Goal: Task Accomplishment & Management: Use online tool/utility

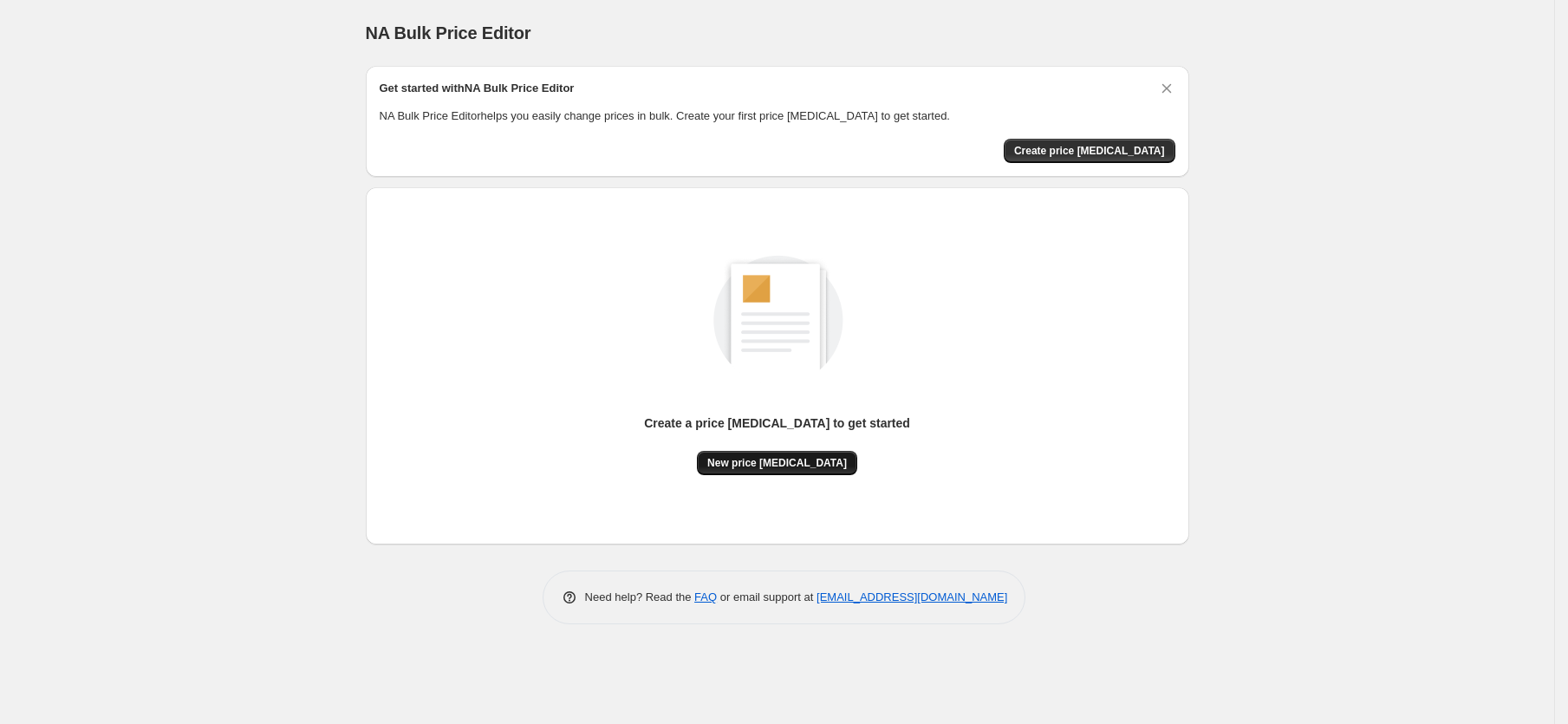
click at [798, 468] on span "New price [MEDICAL_DATA]" at bounding box center [777, 463] width 140 height 14
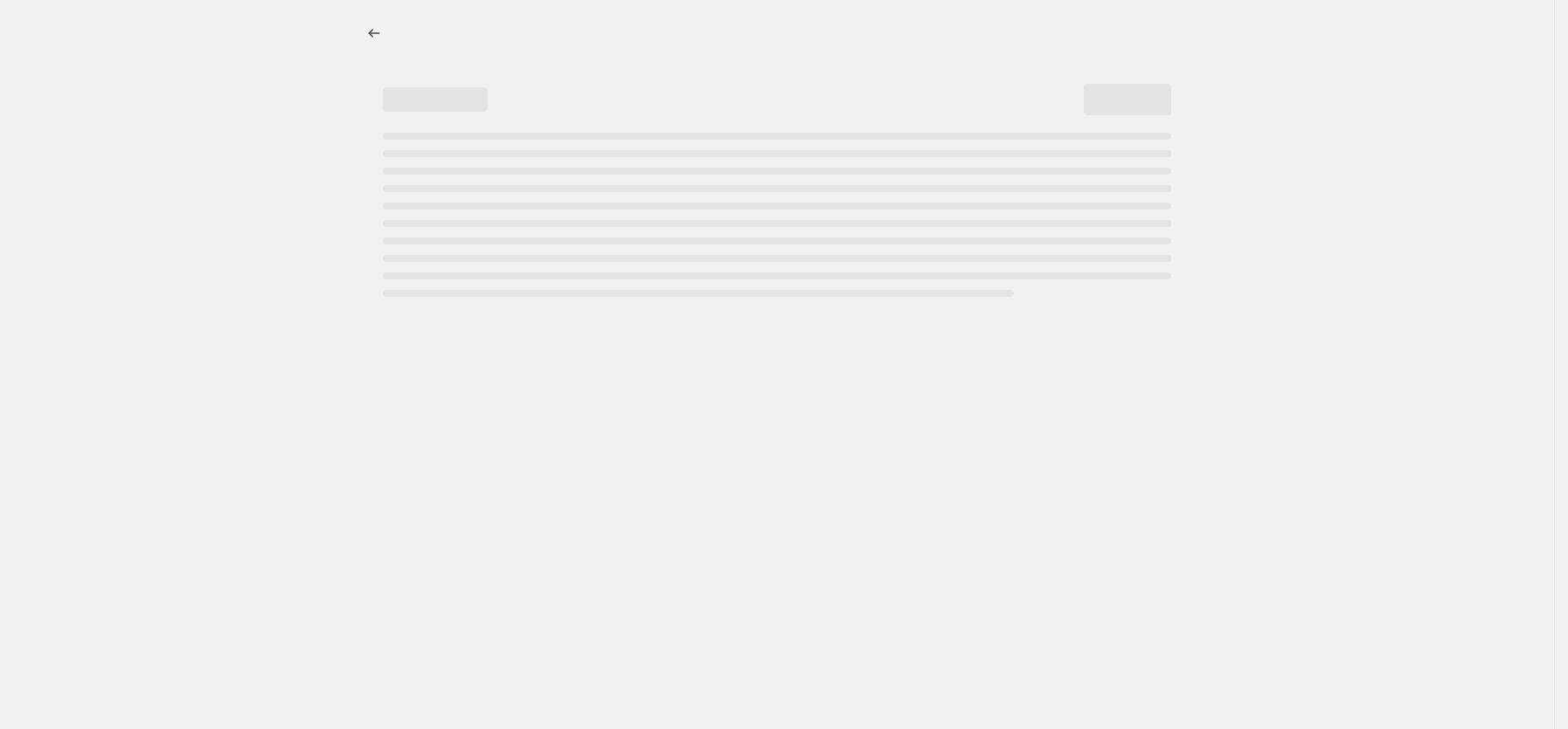
select select "percentage"
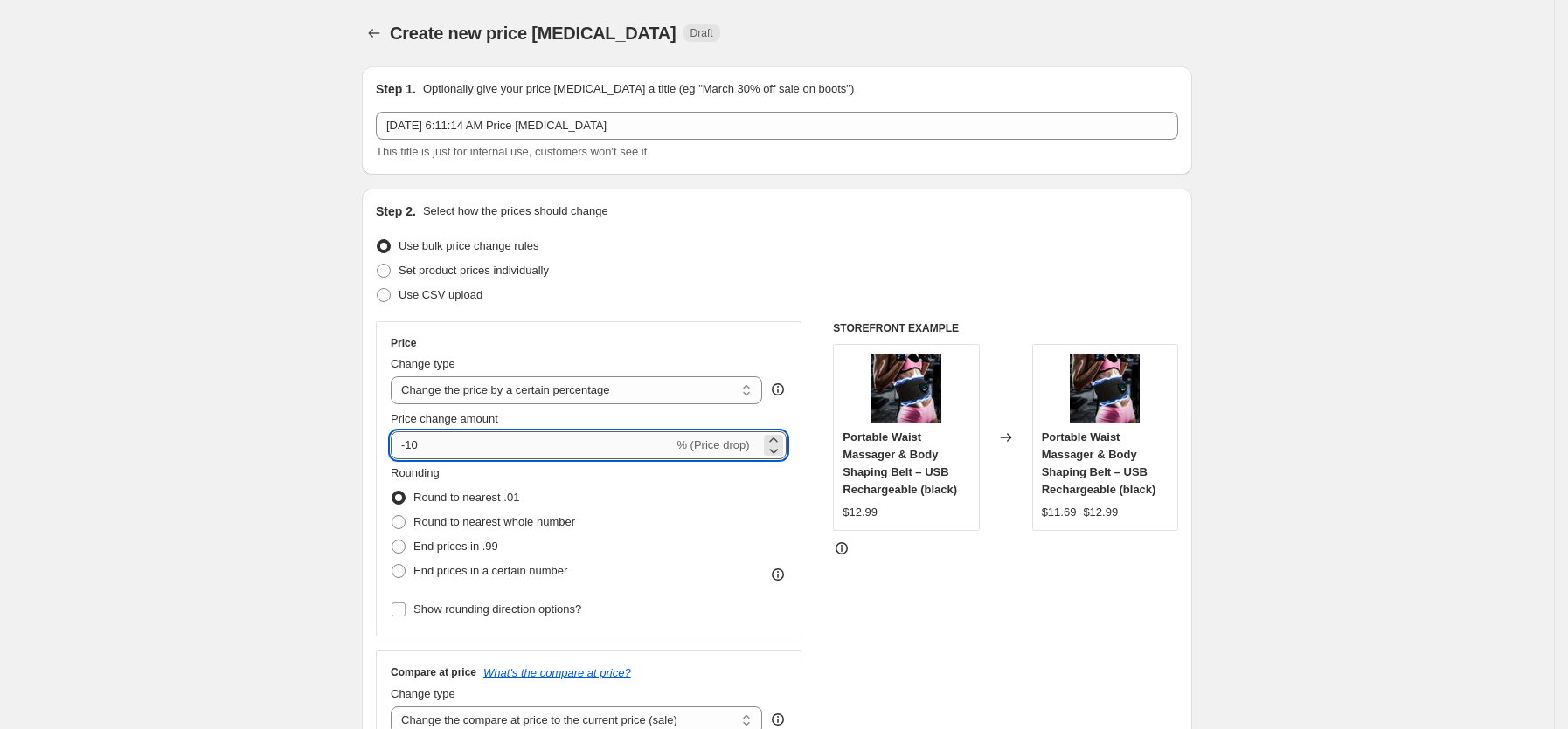
click at [569, 459] on input "-10" at bounding box center [532, 445] width 282 height 28
type input "-1"
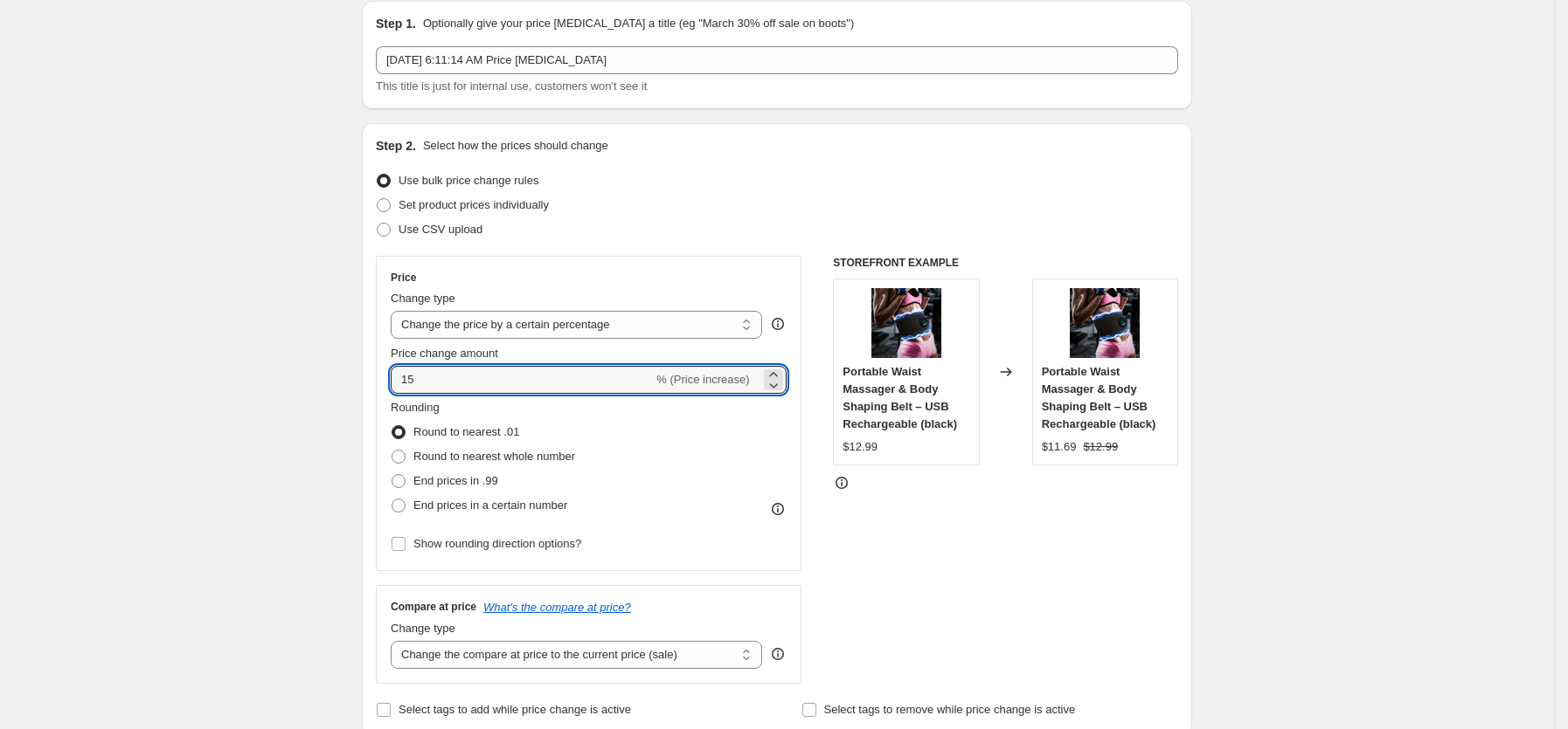
scroll to position [68, 0]
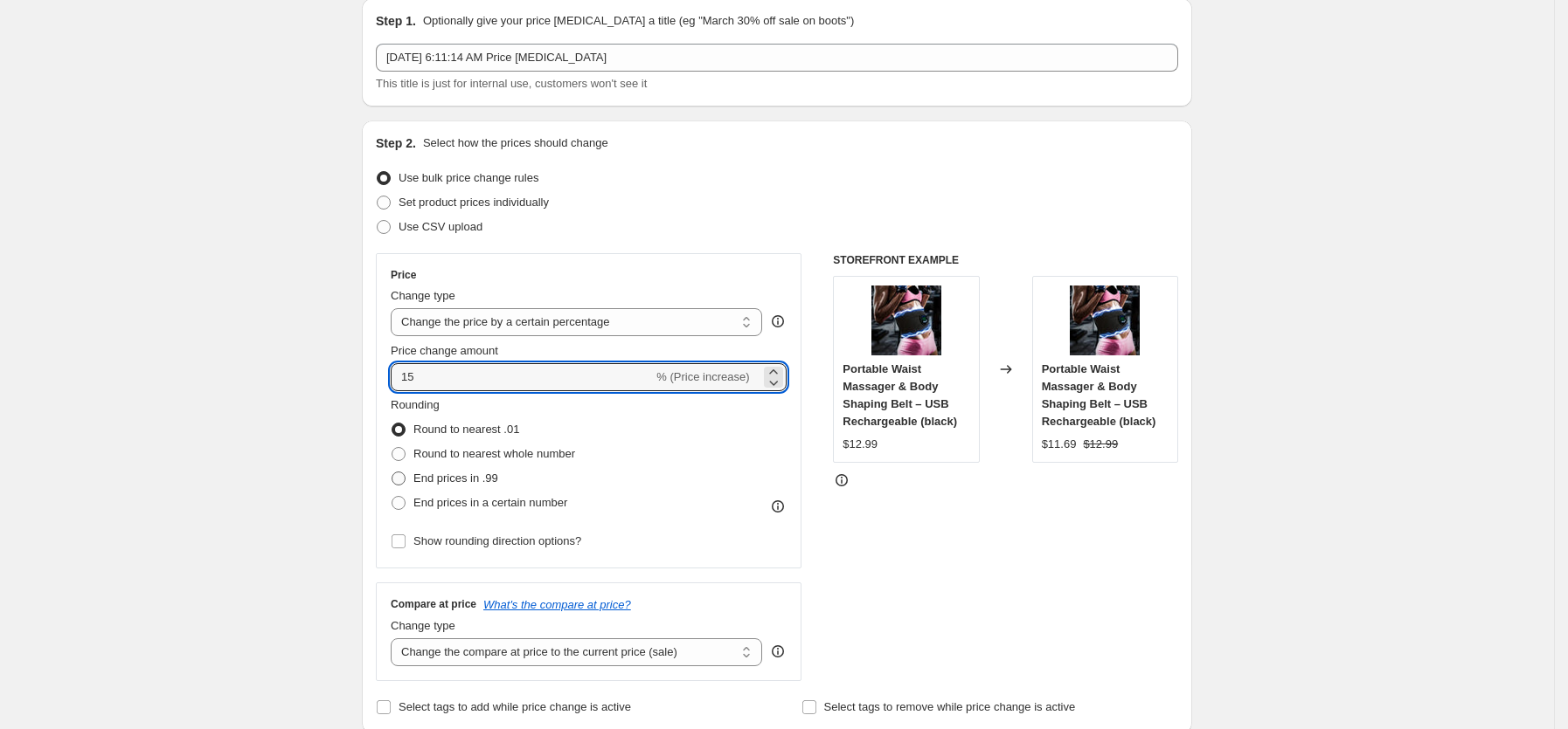
type input "15"
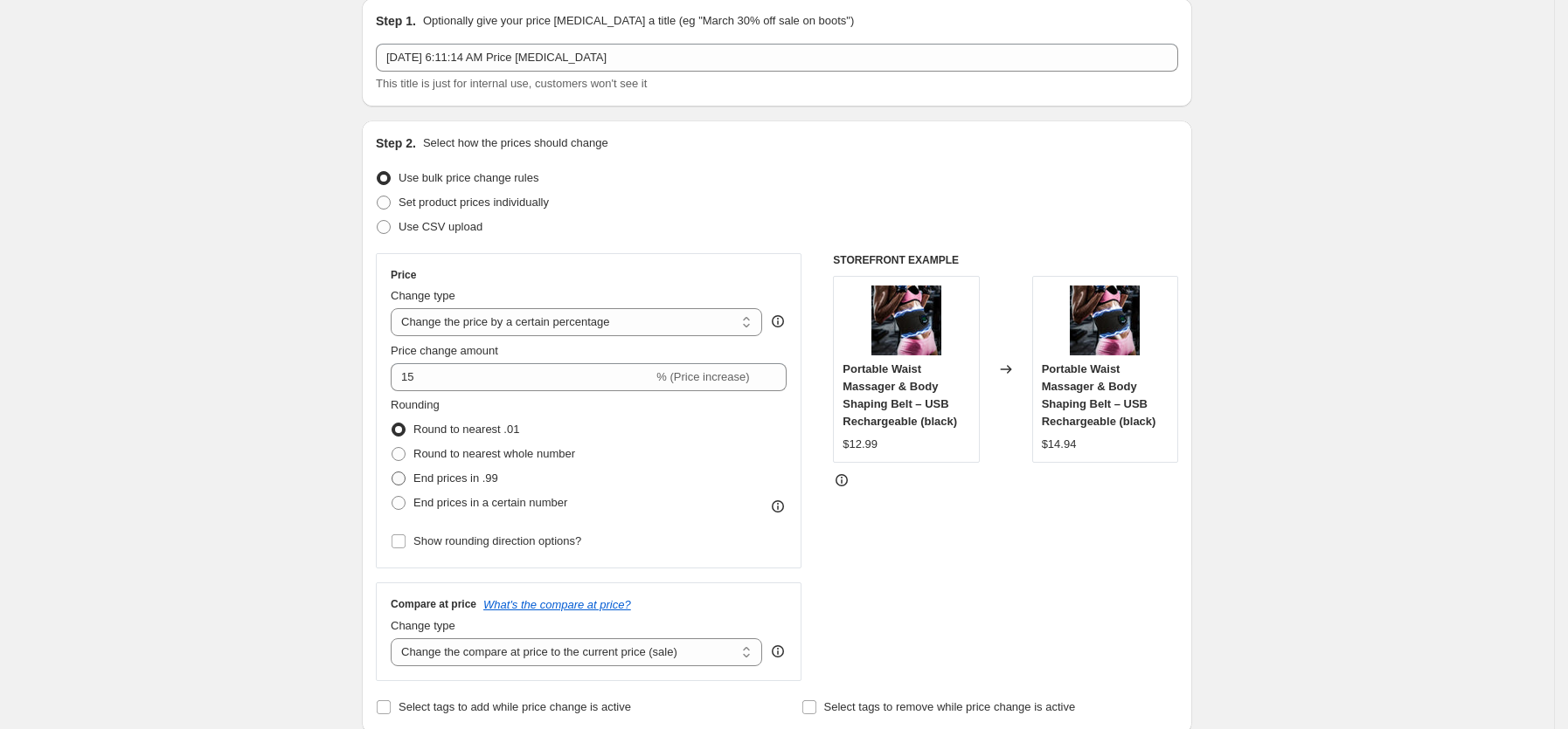
click at [401, 477] on span at bounding box center [398, 478] width 14 height 14
click at [392, 473] on input "End prices in .99" at bounding box center [391, 472] width 1 height 1
radio input "true"
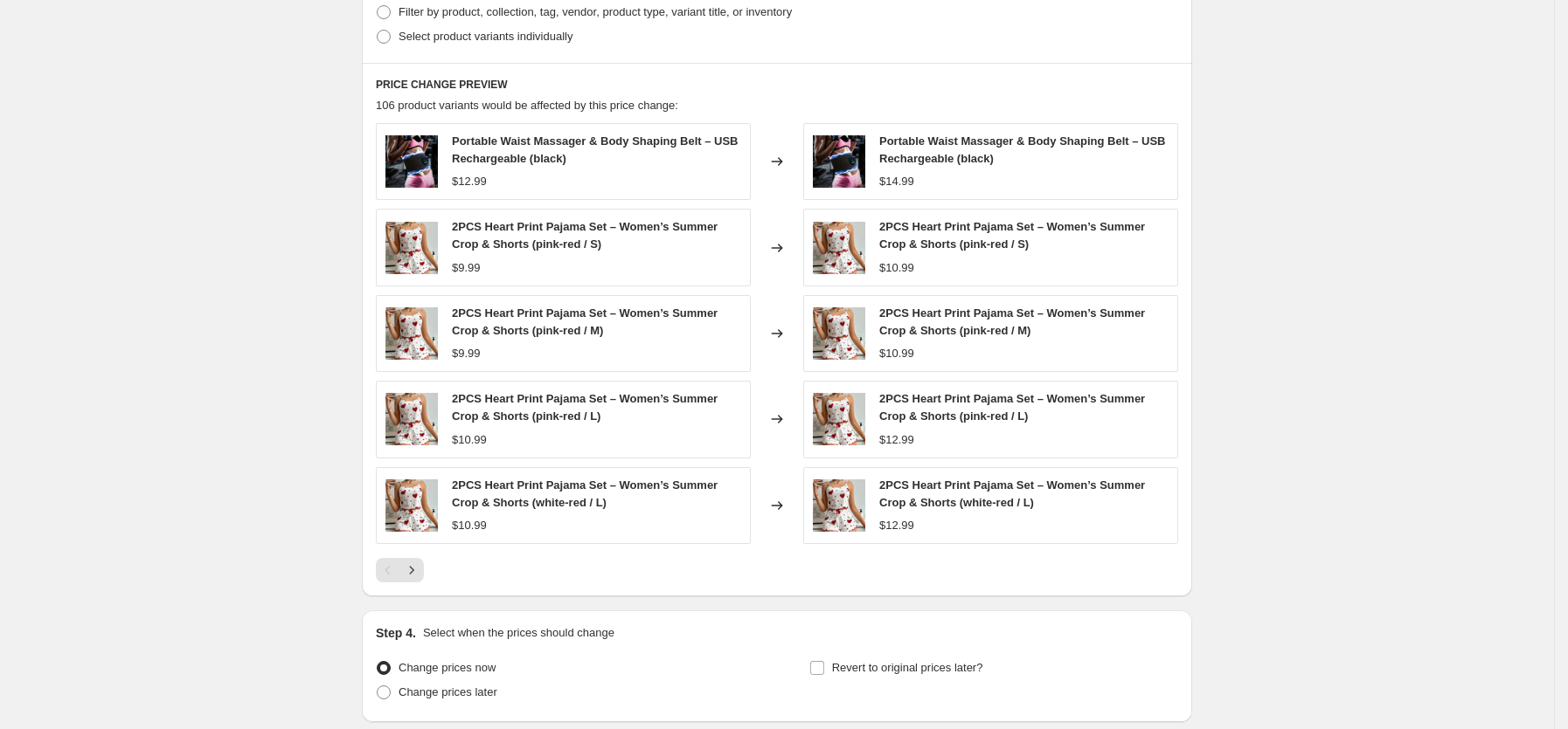
scroll to position [1050, 0]
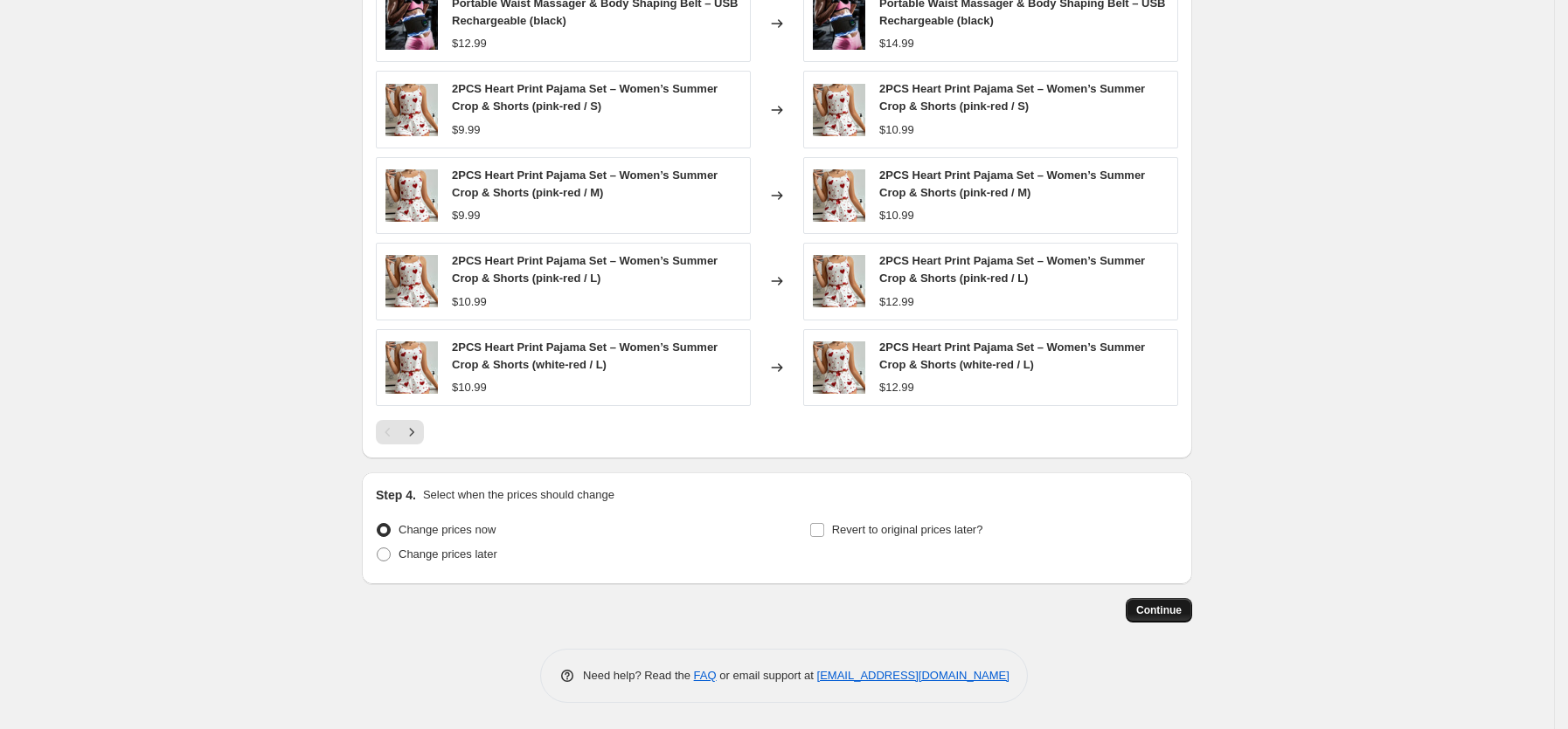
click at [1170, 605] on span "Continue" at bounding box center [1159, 610] width 46 height 14
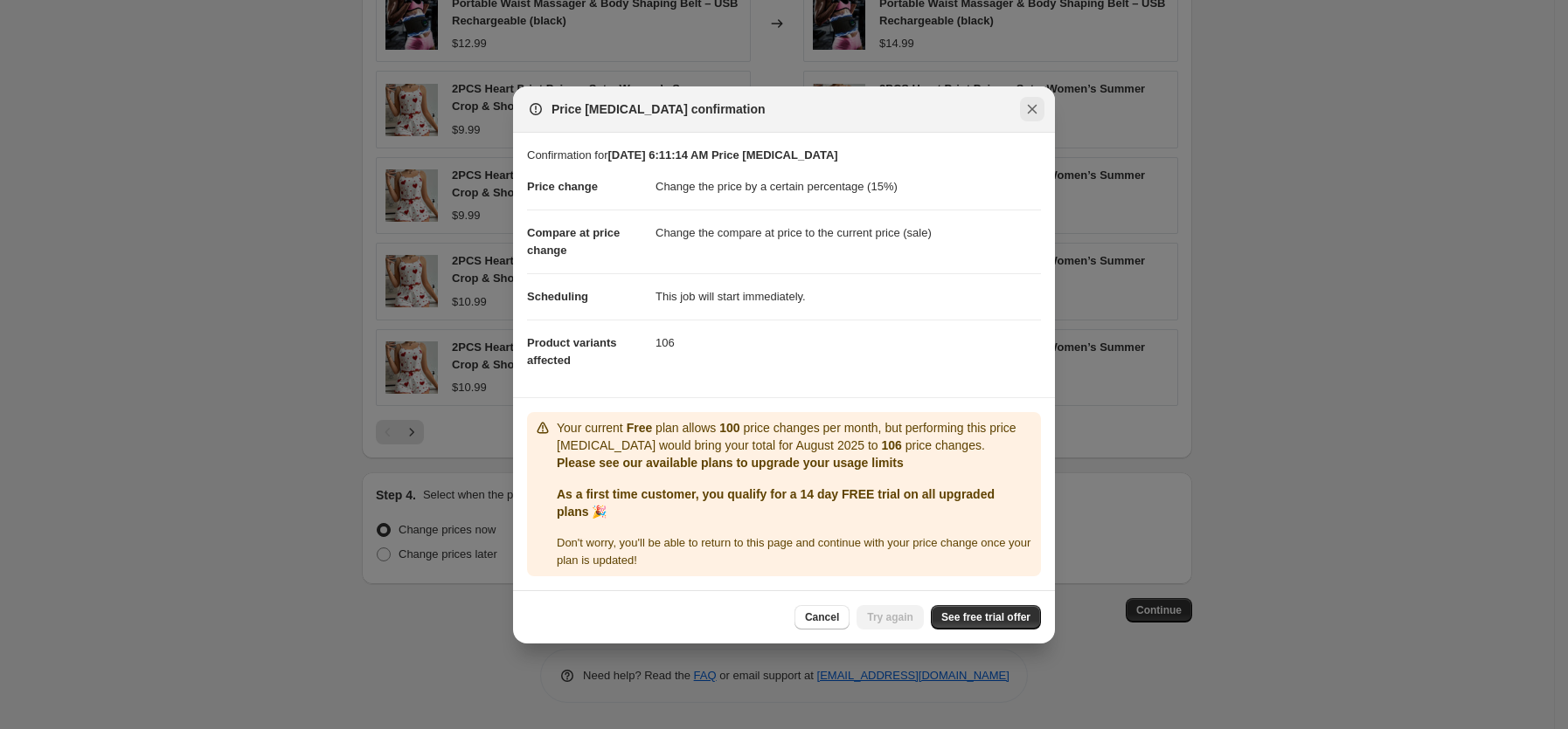
click at [1034, 104] on icon "Close" at bounding box center [1032, 108] width 9 height 9
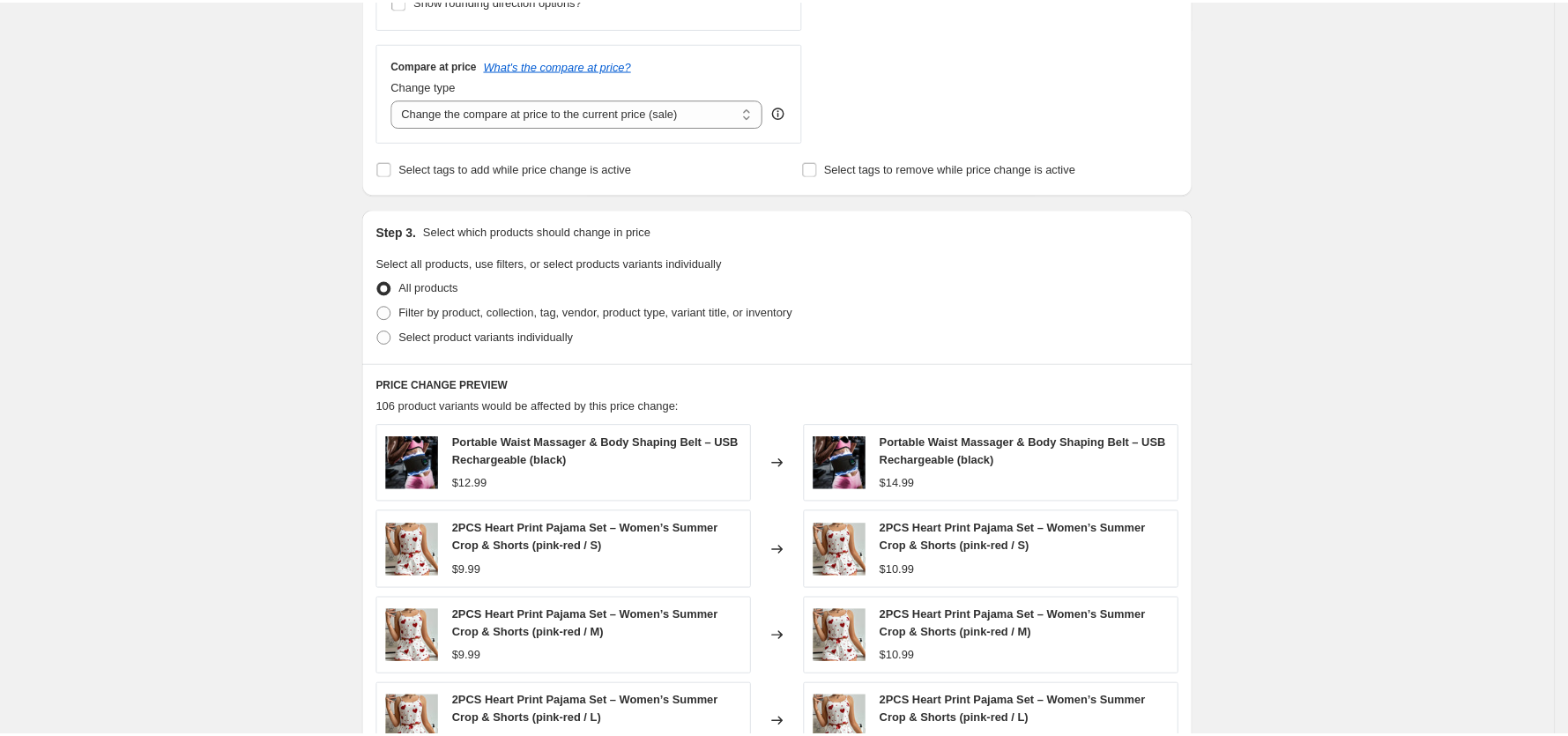
scroll to position [635, 0]
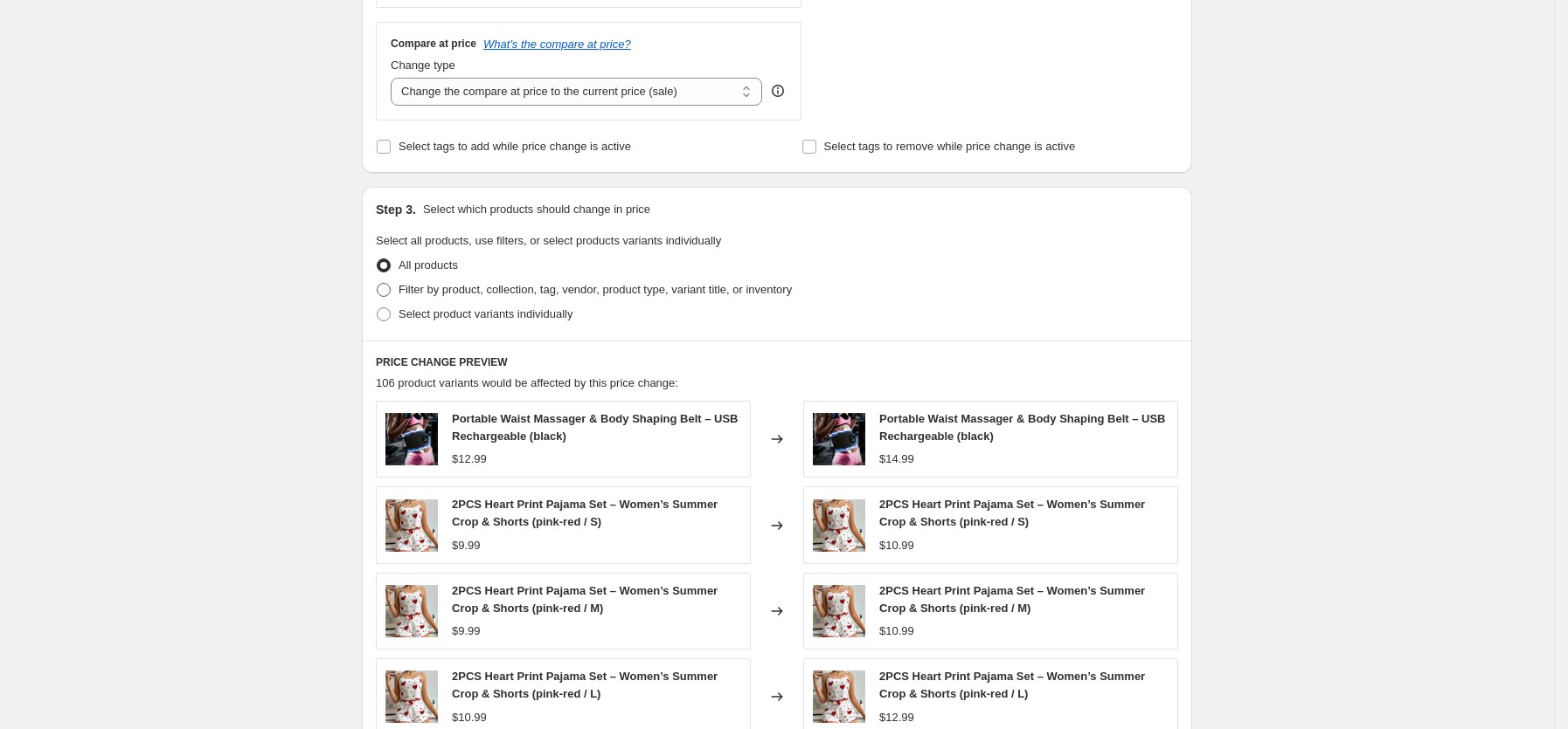
click at [451, 288] on span "Filter by product, collection, tag, vendor, product type, variant title, or inv…" at bounding box center [595, 289] width 393 height 13
click at [378, 284] on input "Filter by product, collection, tag, vendor, product type, variant title, or inv…" at bounding box center [377, 283] width 1 height 1
radio input "true"
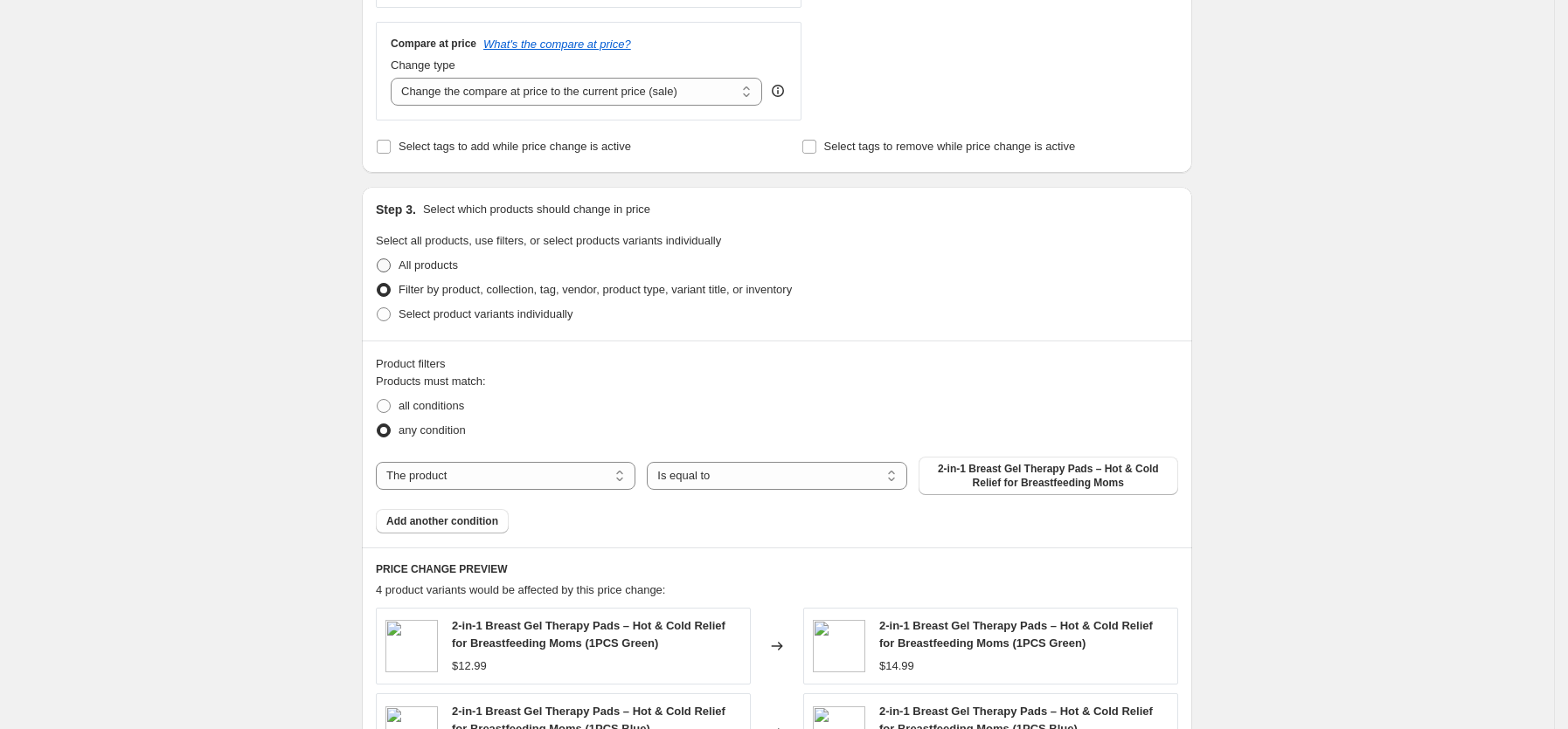
click at [407, 258] on span "All products" at bounding box center [428, 265] width 60 height 13
click at [378, 258] on input "All products" at bounding box center [377, 258] width 1 height 1
radio input "true"
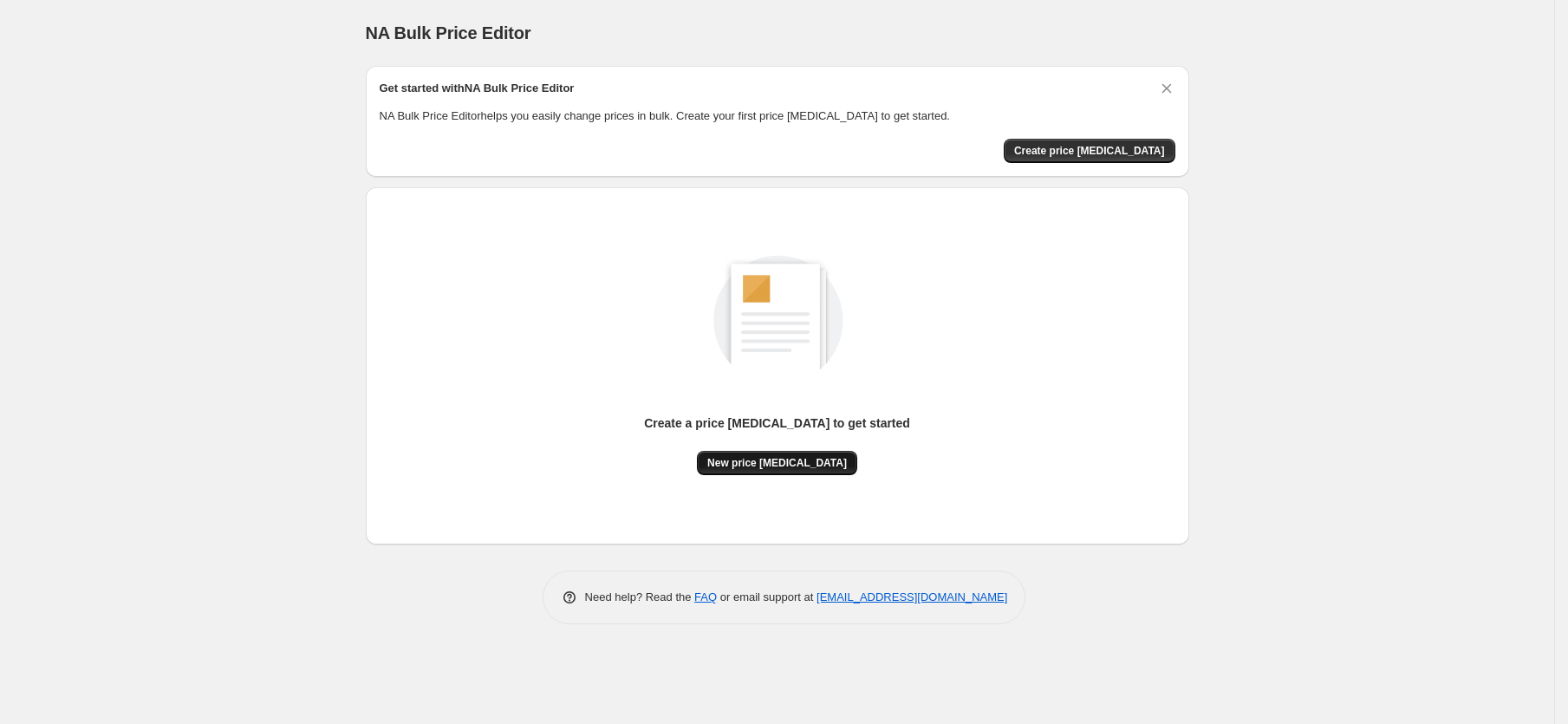
click at [750, 460] on span "New price change job" at bounding box center [777, 463] width 140 height 14
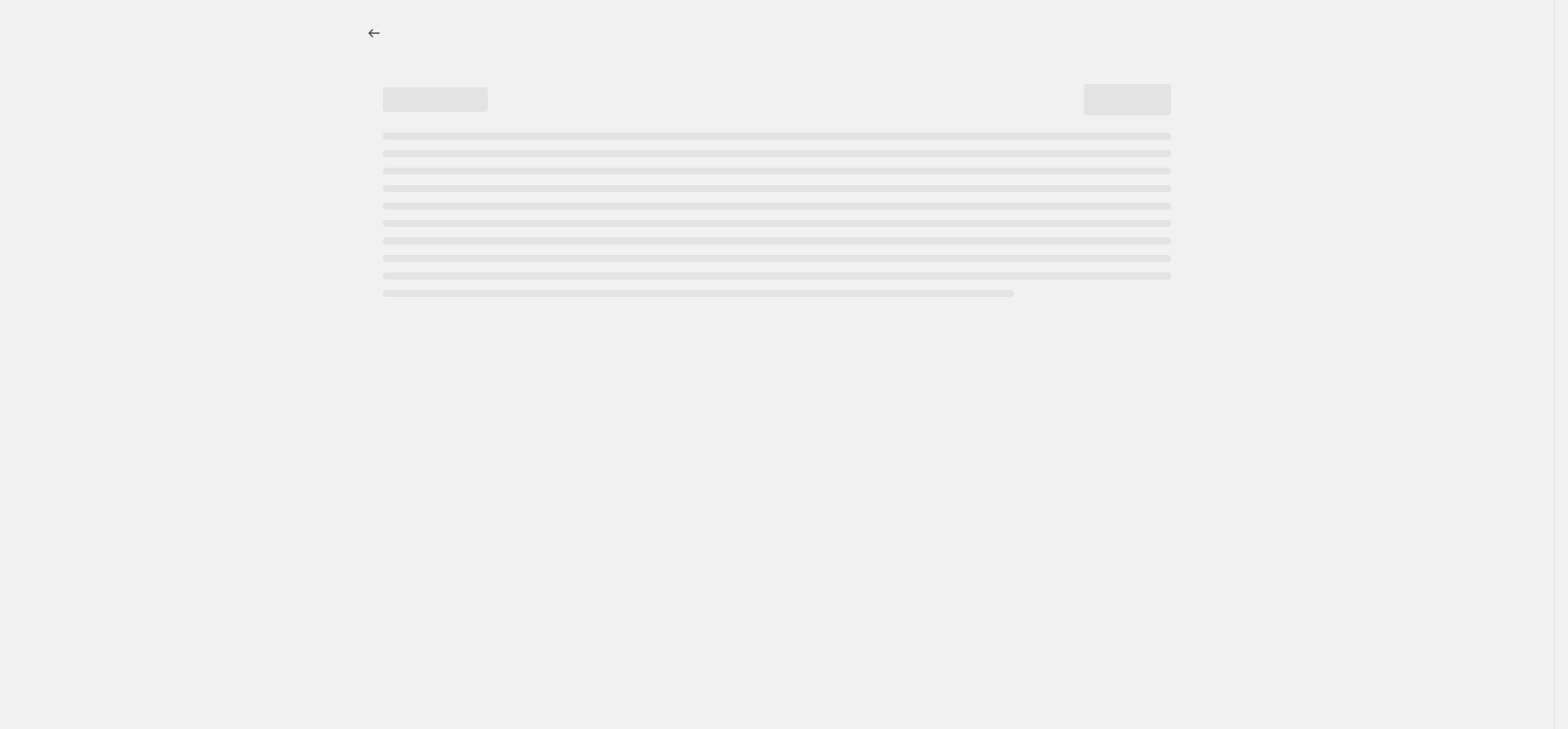
select select "percentage"
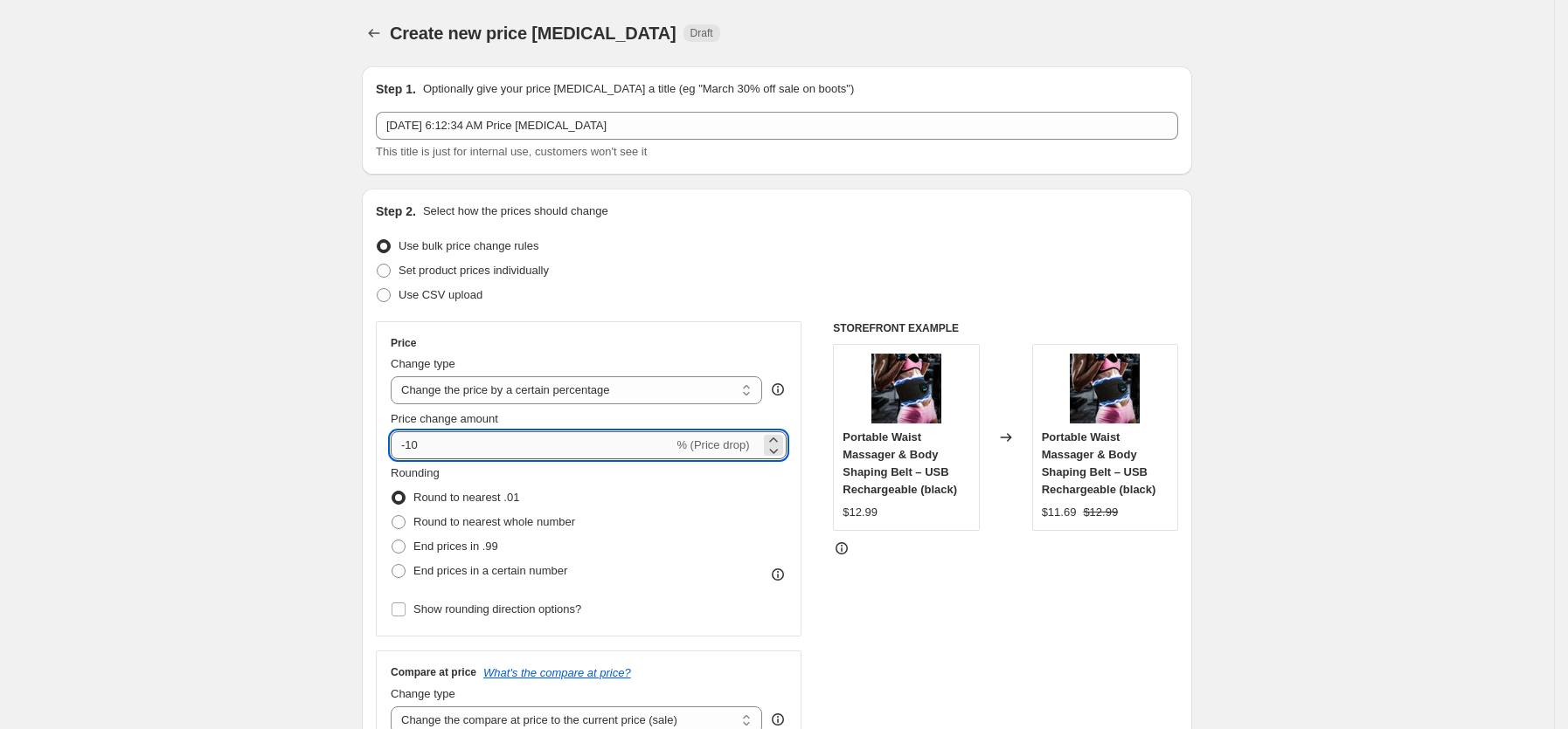
click at [632, 442] on input "-10" at bounding box center [532, 445] width 282 height 28
type input "-1"
type input "-4"
click at [402, 545] on span at bounding box center [398, 546] width 14 height 14
click at [392, 540] on input "End prices in .99" at bounding box center [391, 539] width 1 height 1
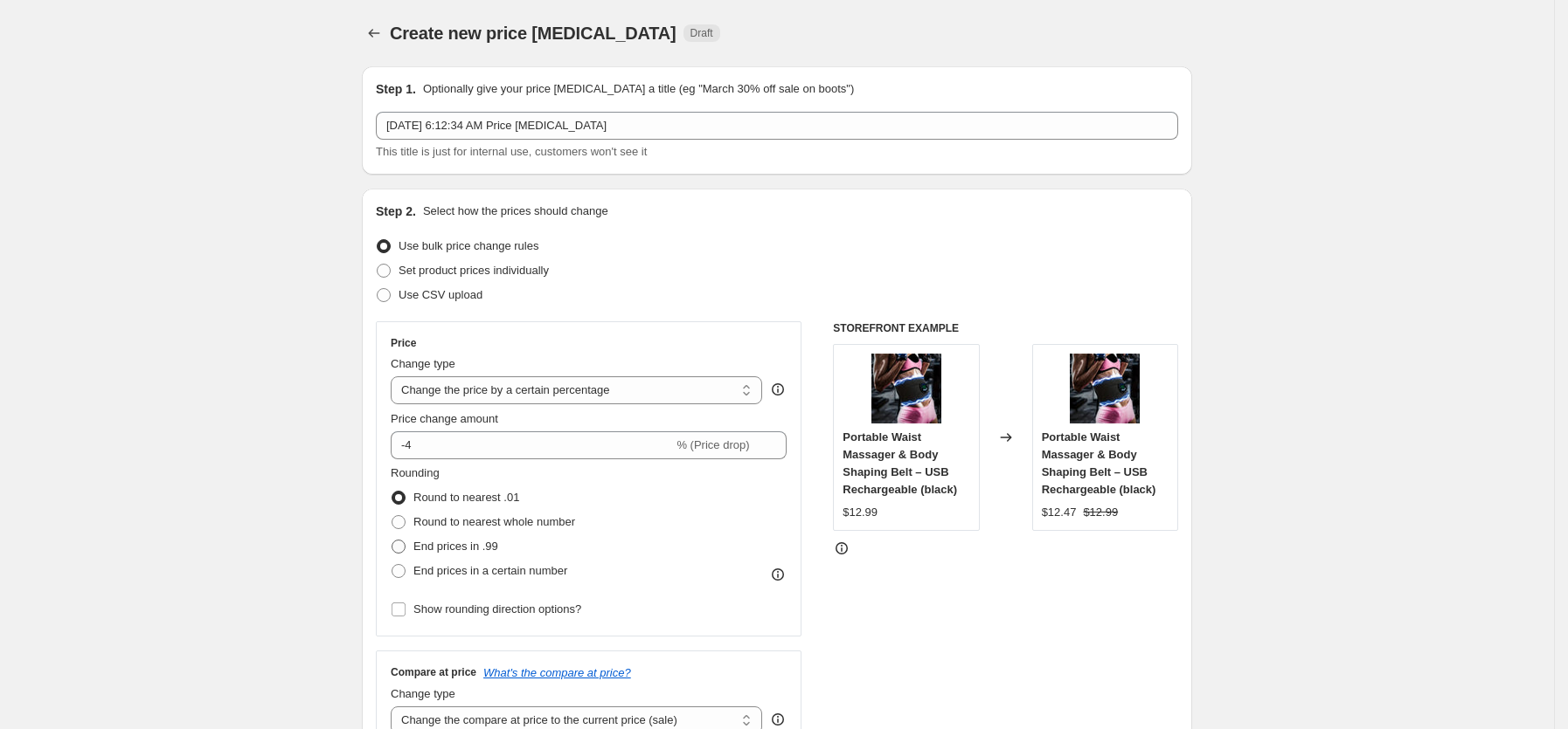
radio input "true"
click at [470, 440] on input "-4" at bounding box center [532, 445] width 282 height 28
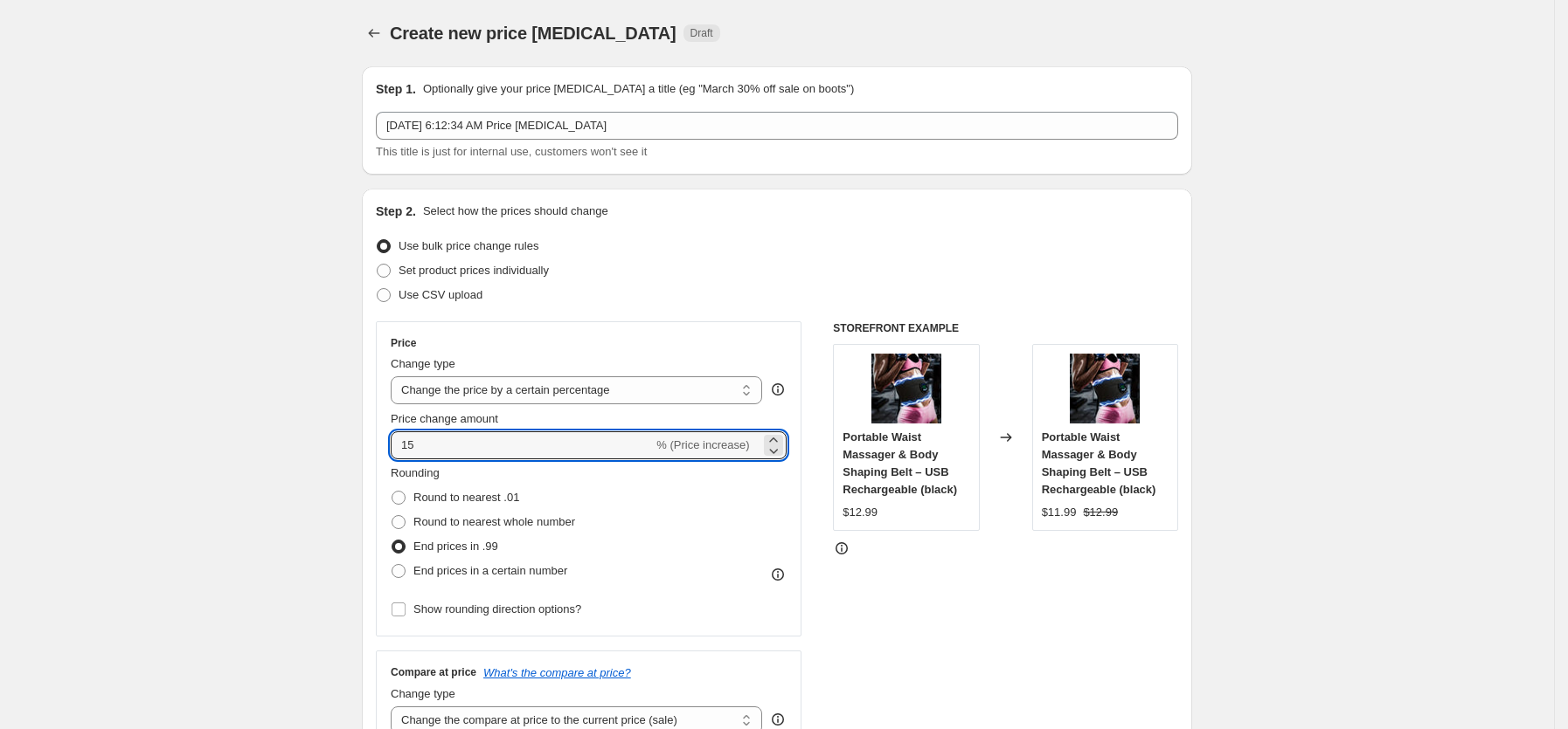
type input "15"
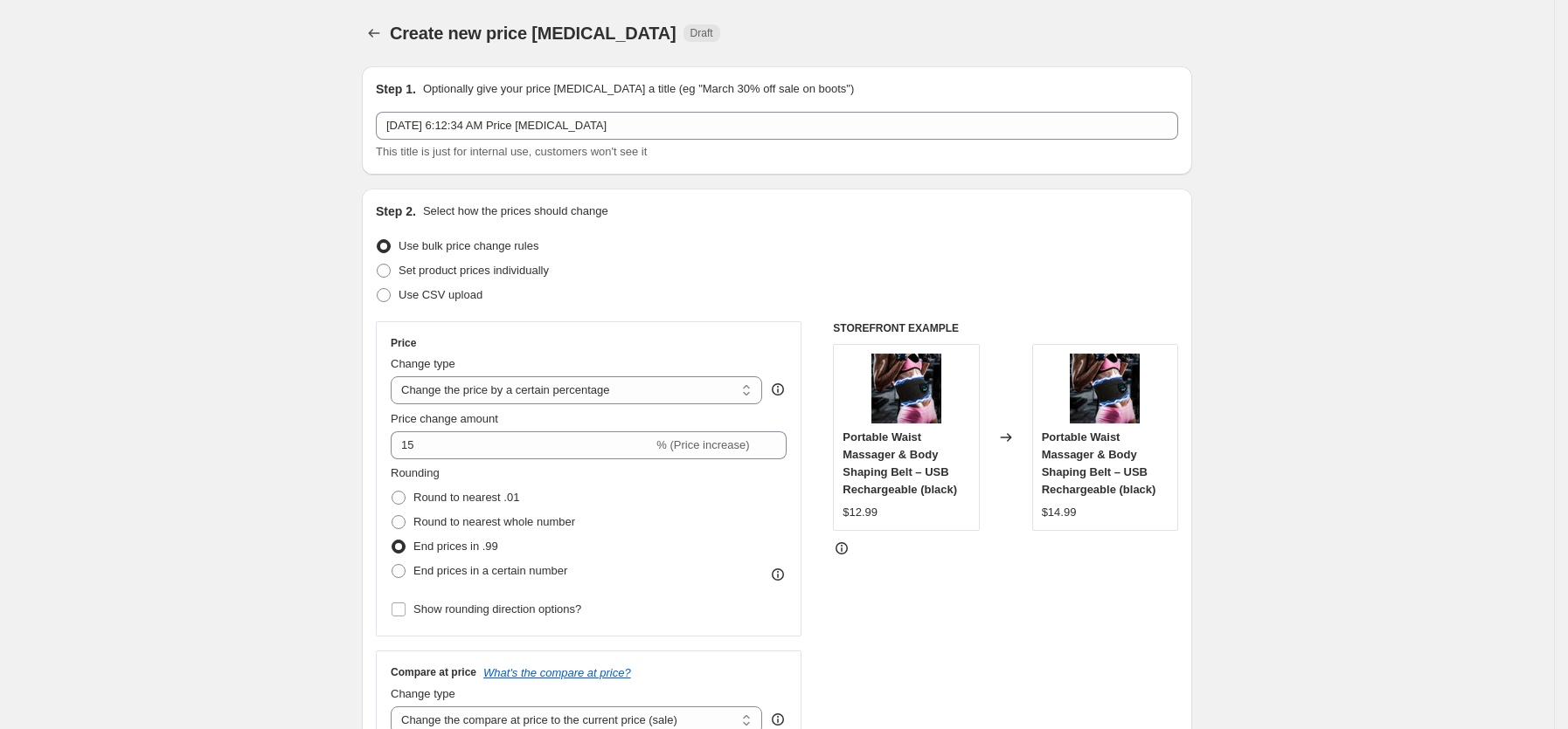
click at [628, 296] on div "Use CSV upload" at bounding box center [776, 295] width 802 height 25
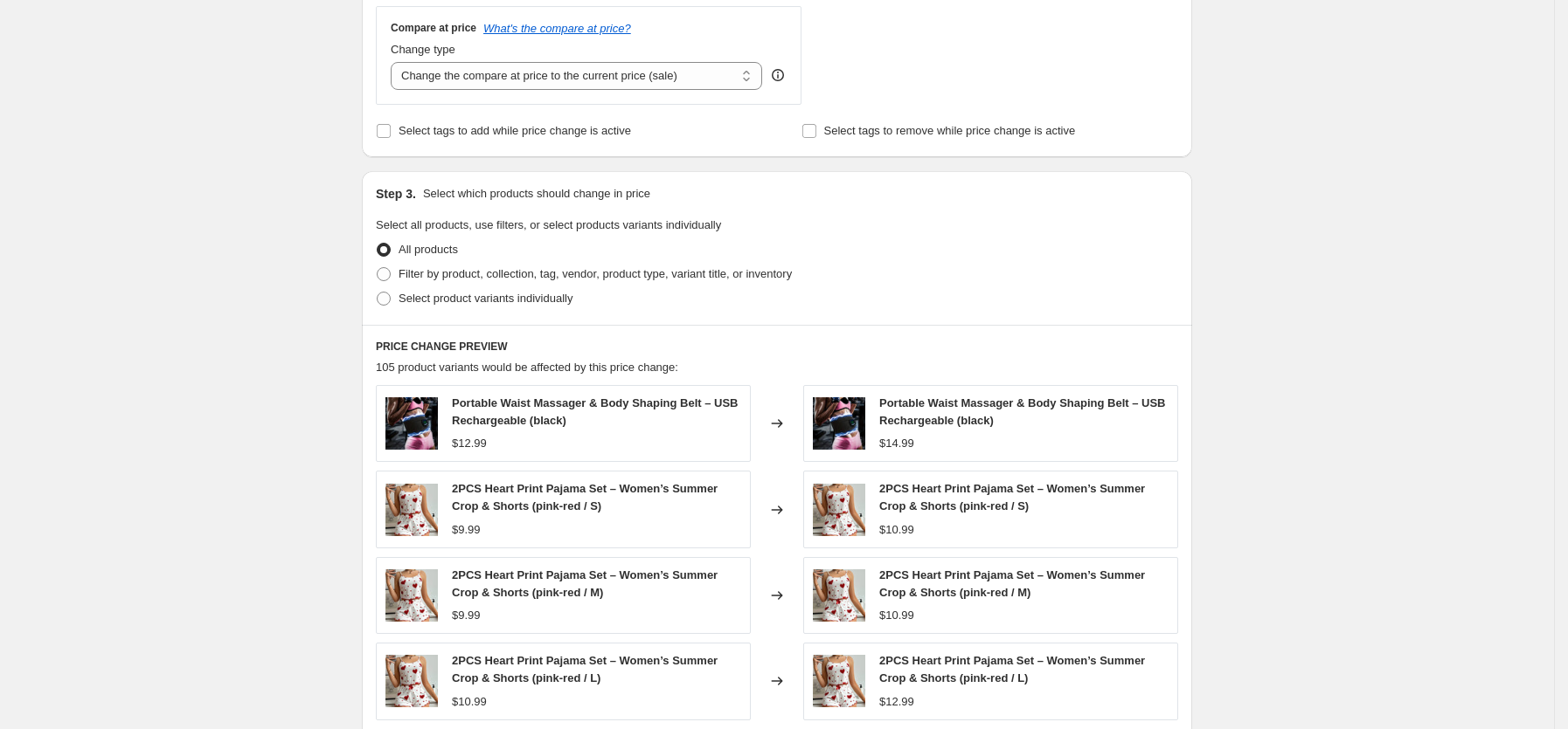
scroll to position [648, 0]
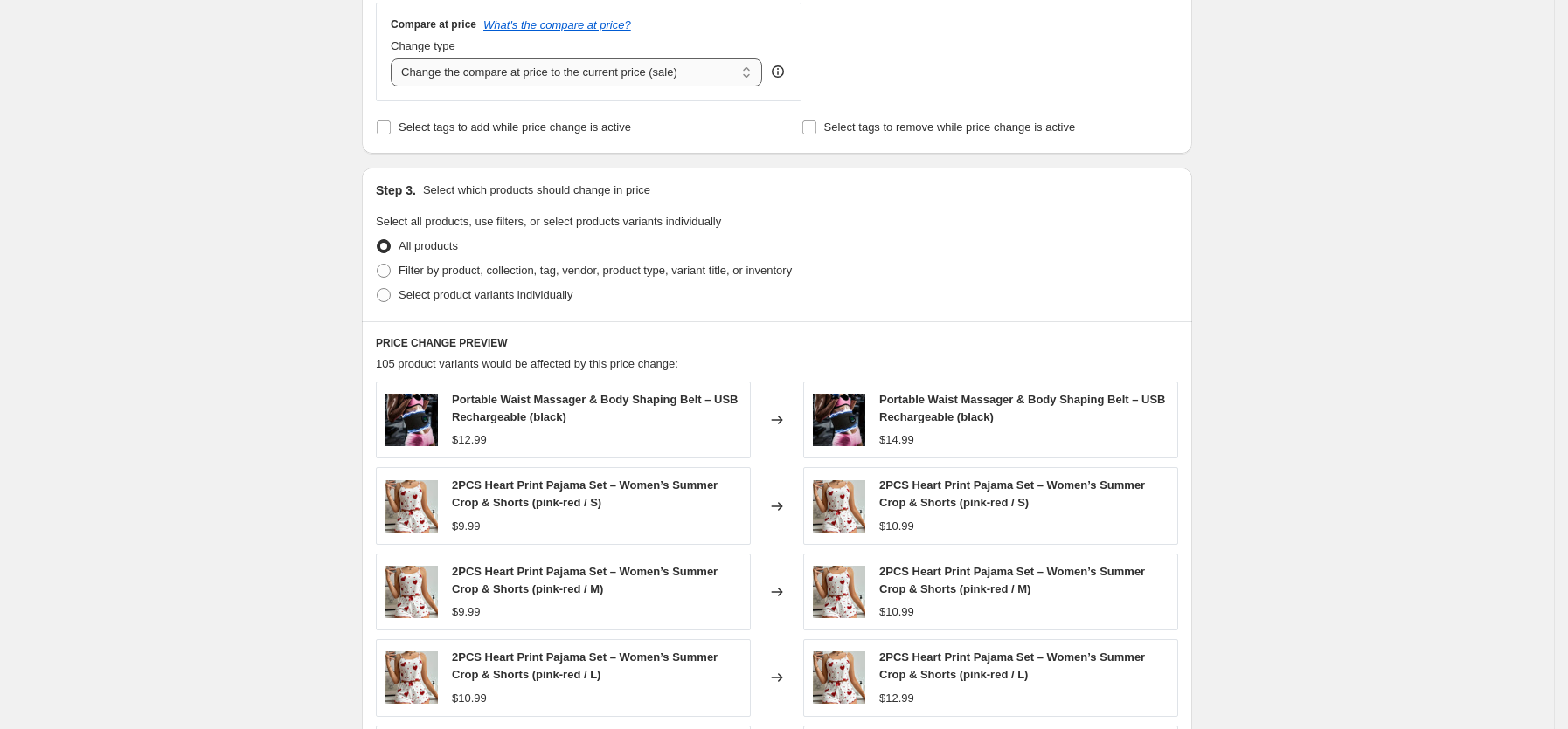
click at [716, 70] on select "Change the compare at price to the current price (sale) Change the compare at p…" at bounding box center [576, 72] width 371 height 28
select select "bp"
click at [397, 59] on select "Change the compare at price to the current price (sale) Change the compare at p…" at bounding box center [576, 72] width 371 height 28
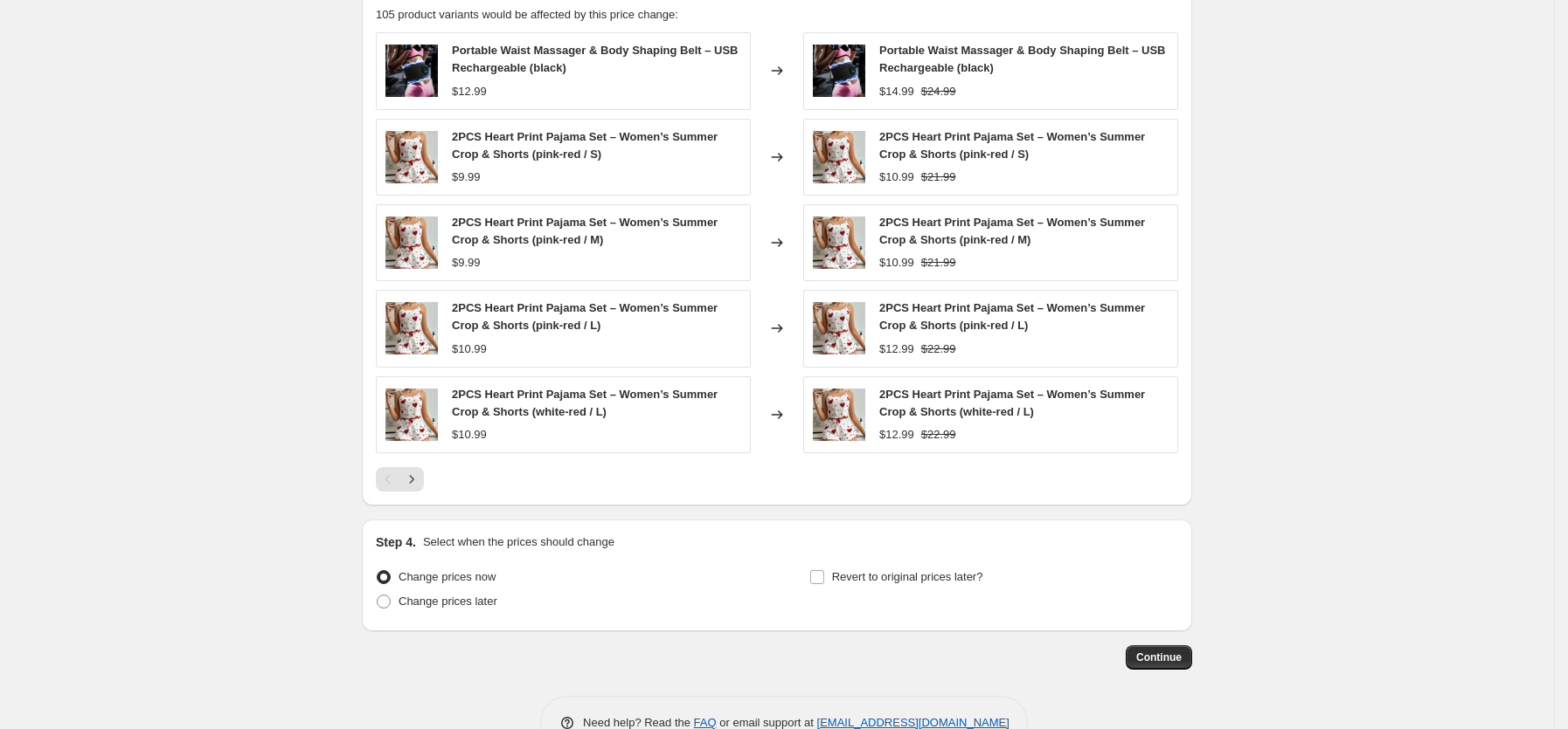
scroll to position [1289, 0]
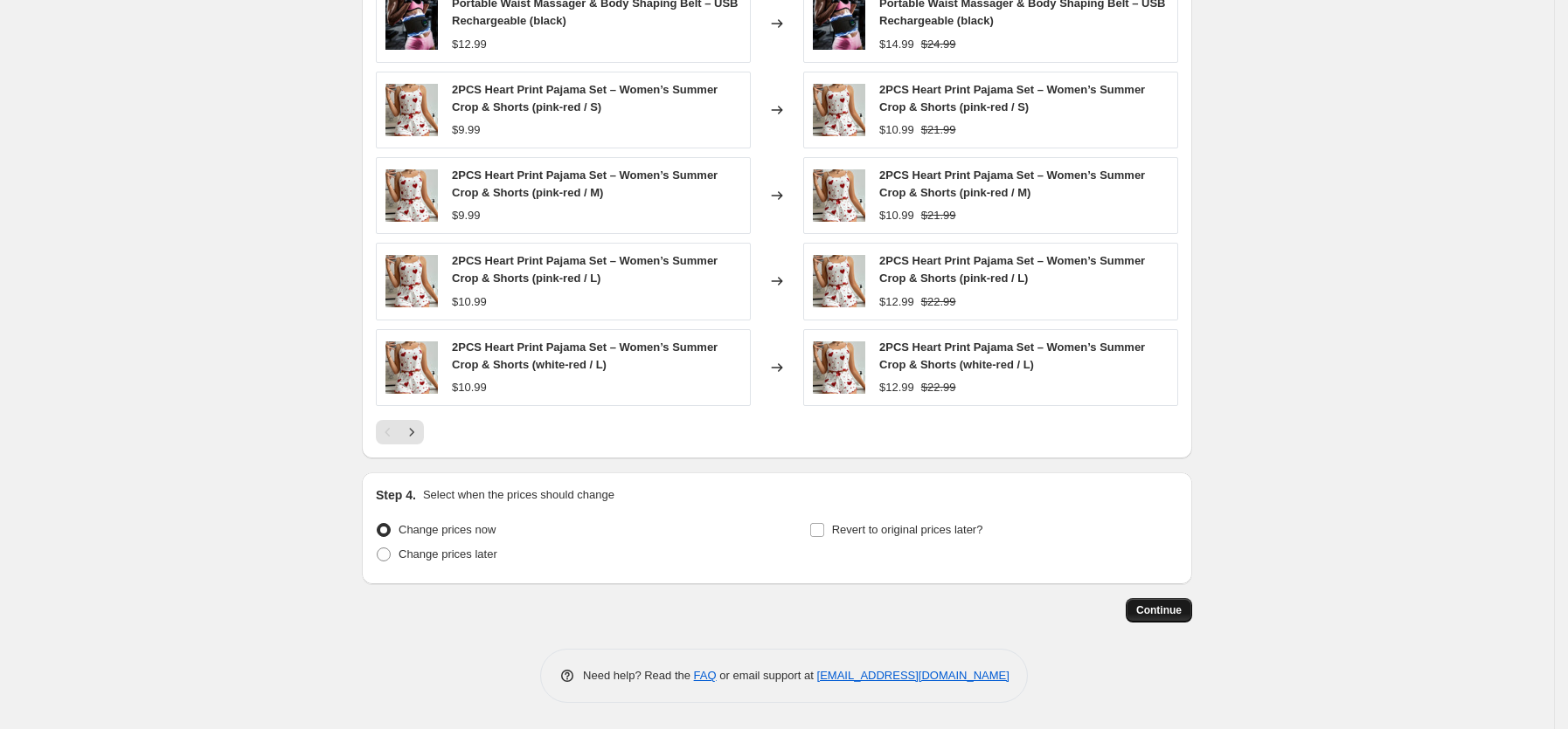
click at [1176, 613] on span "Continue" at bounding box center [1159, 610] width 46 height 14
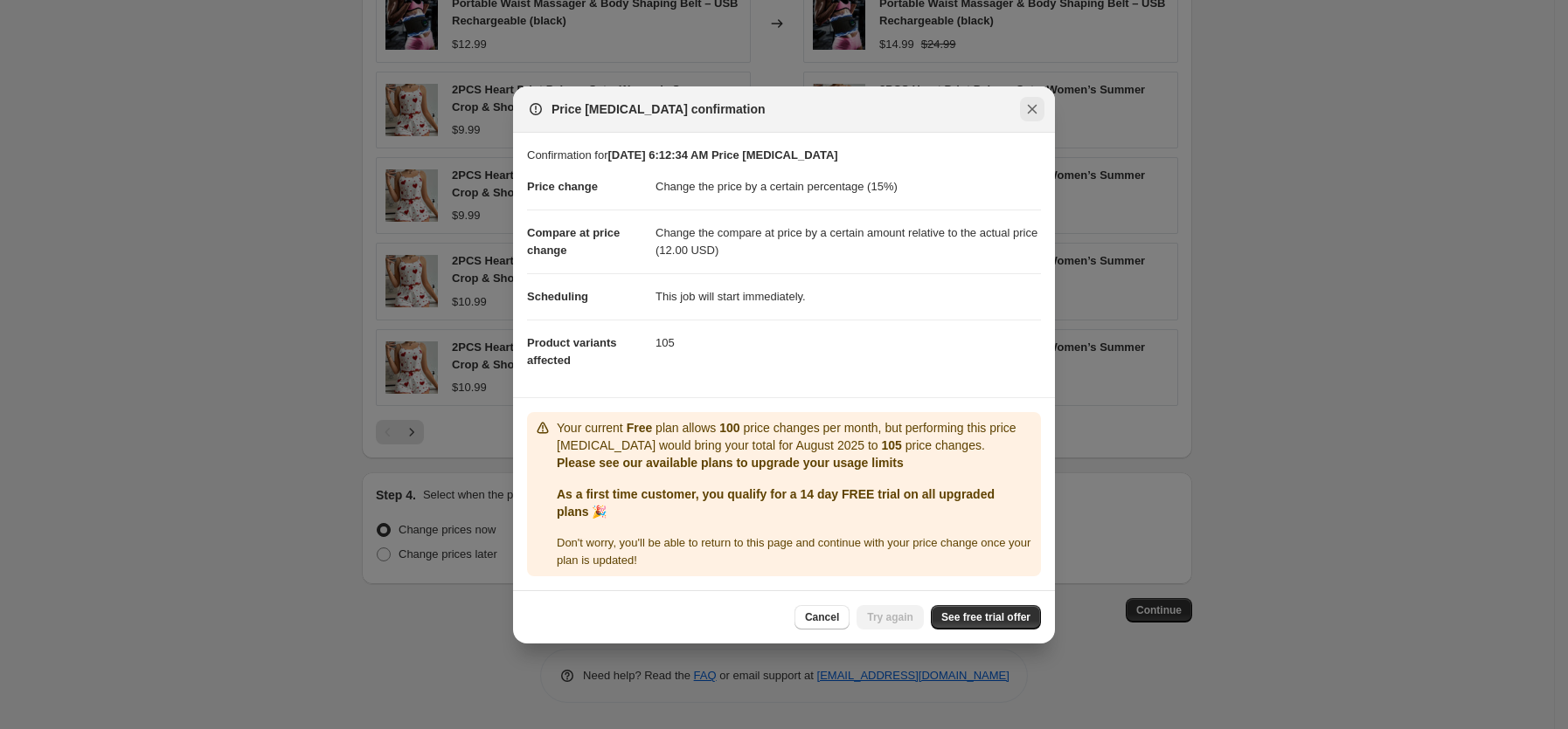
click at [1026, 101] on icon "Close" at bounding box center [1032, 109] width 17 height 17
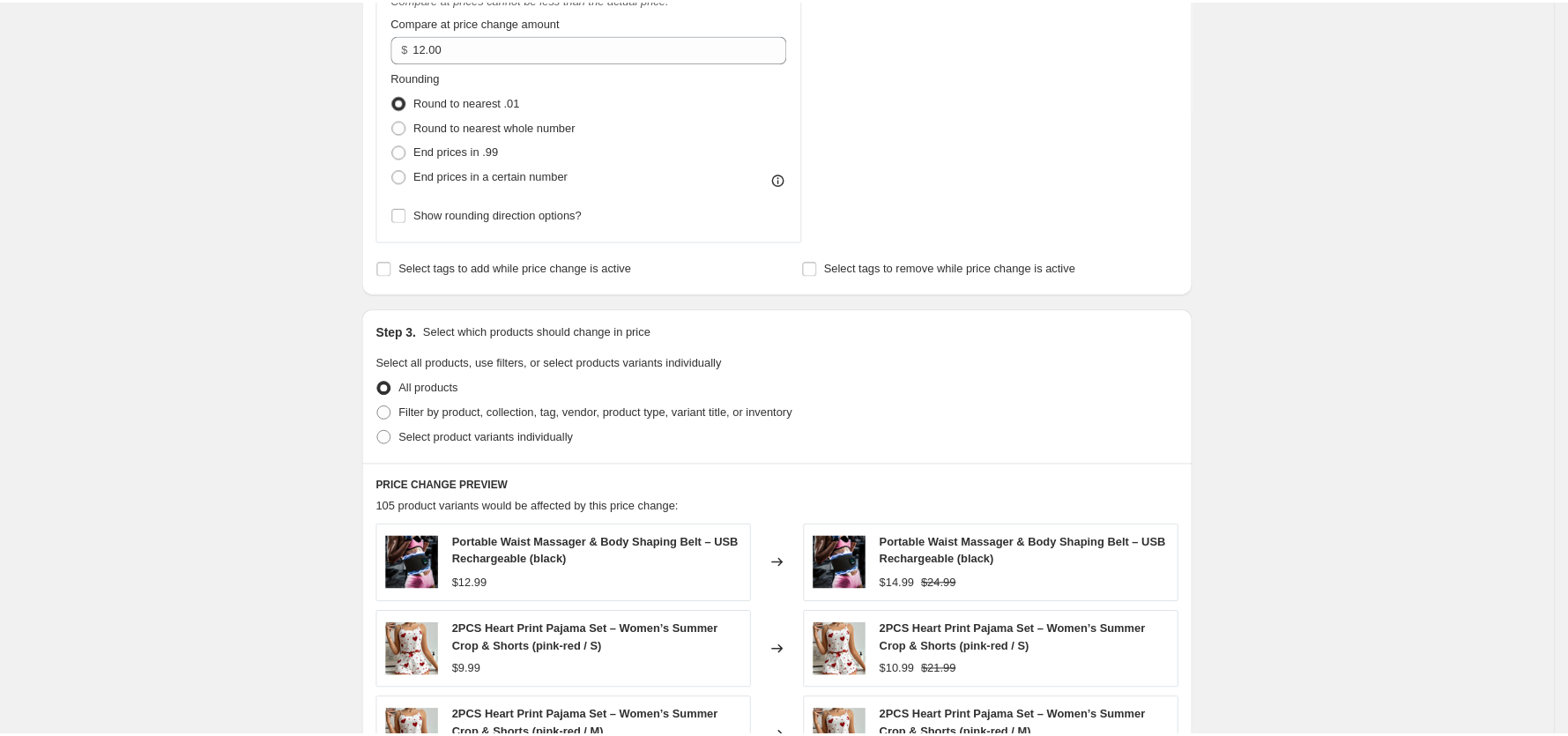
scroll to position [762, 0]
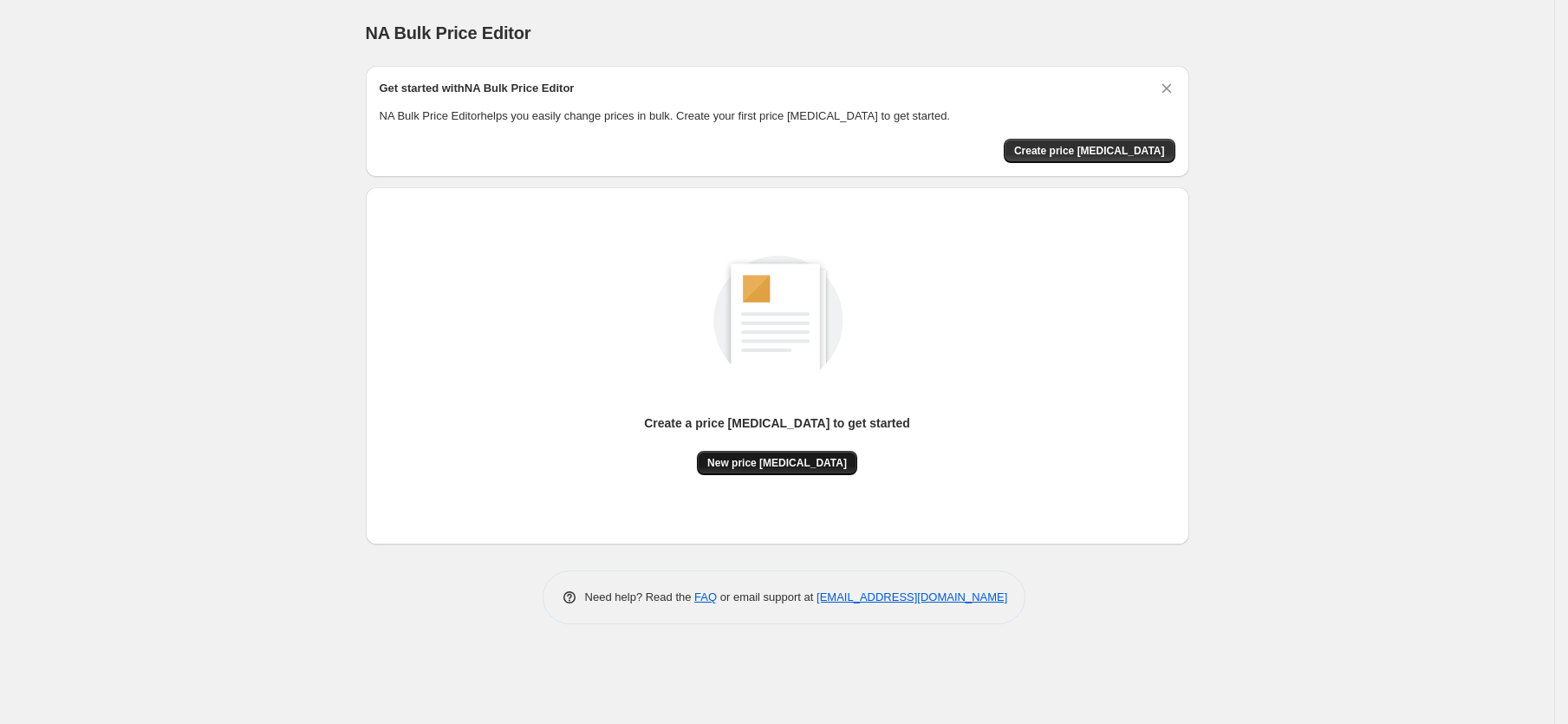
click at [757, 463] on span "New price [MEDICAL_DATA]" at bounding box center [777, 463] width 140 height 14
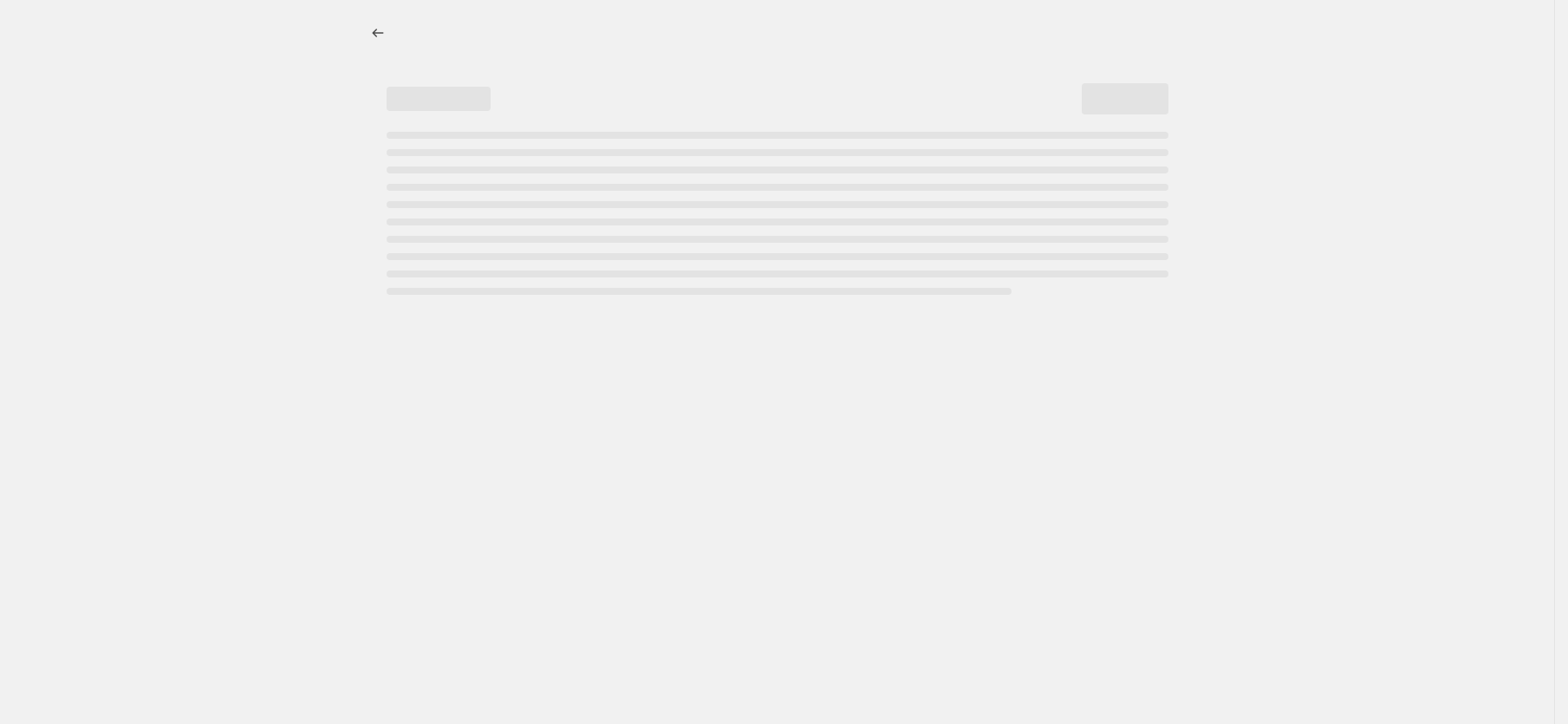
select select "percentage"
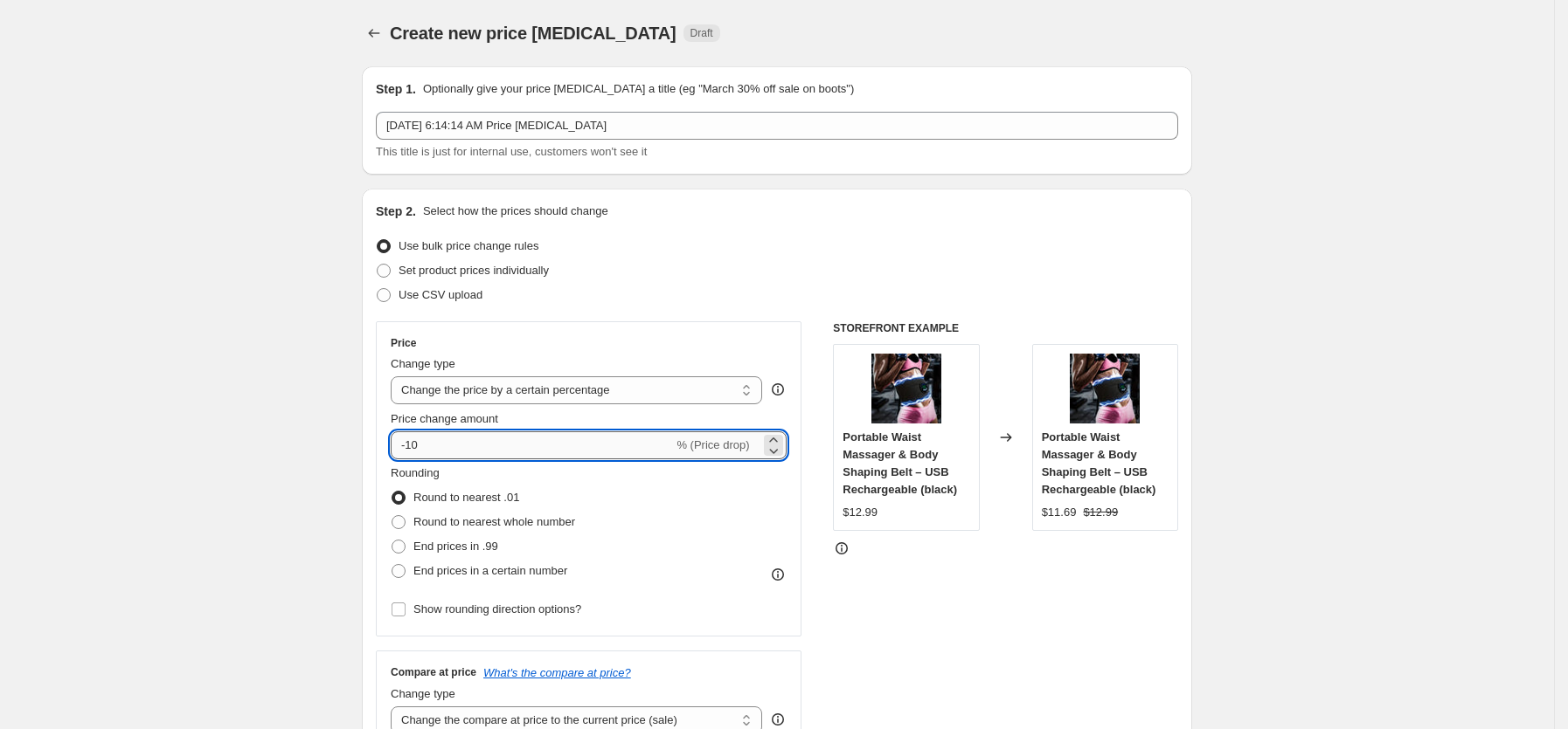
click at [522, 442] on input "-10" at bounding box center [532, 445] width 282 height 28
type input "-1"
type input "15"
click at [397, 545] on span at bounding box center [398, 546] width 14 height 14
click at [392, 540] on input "End prices in .99" at bounding box center [391, 539] width 1 height 1
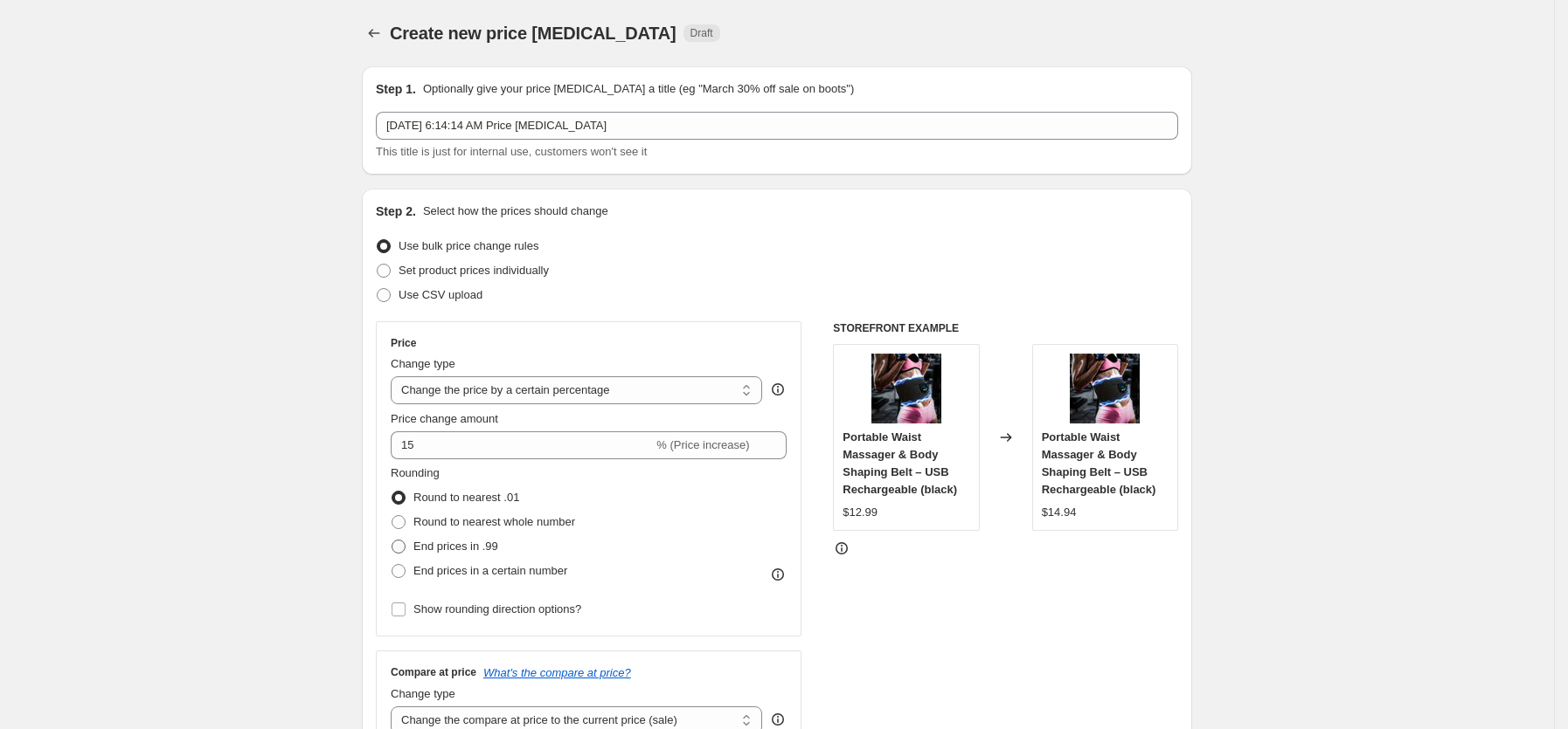
radio input "true"
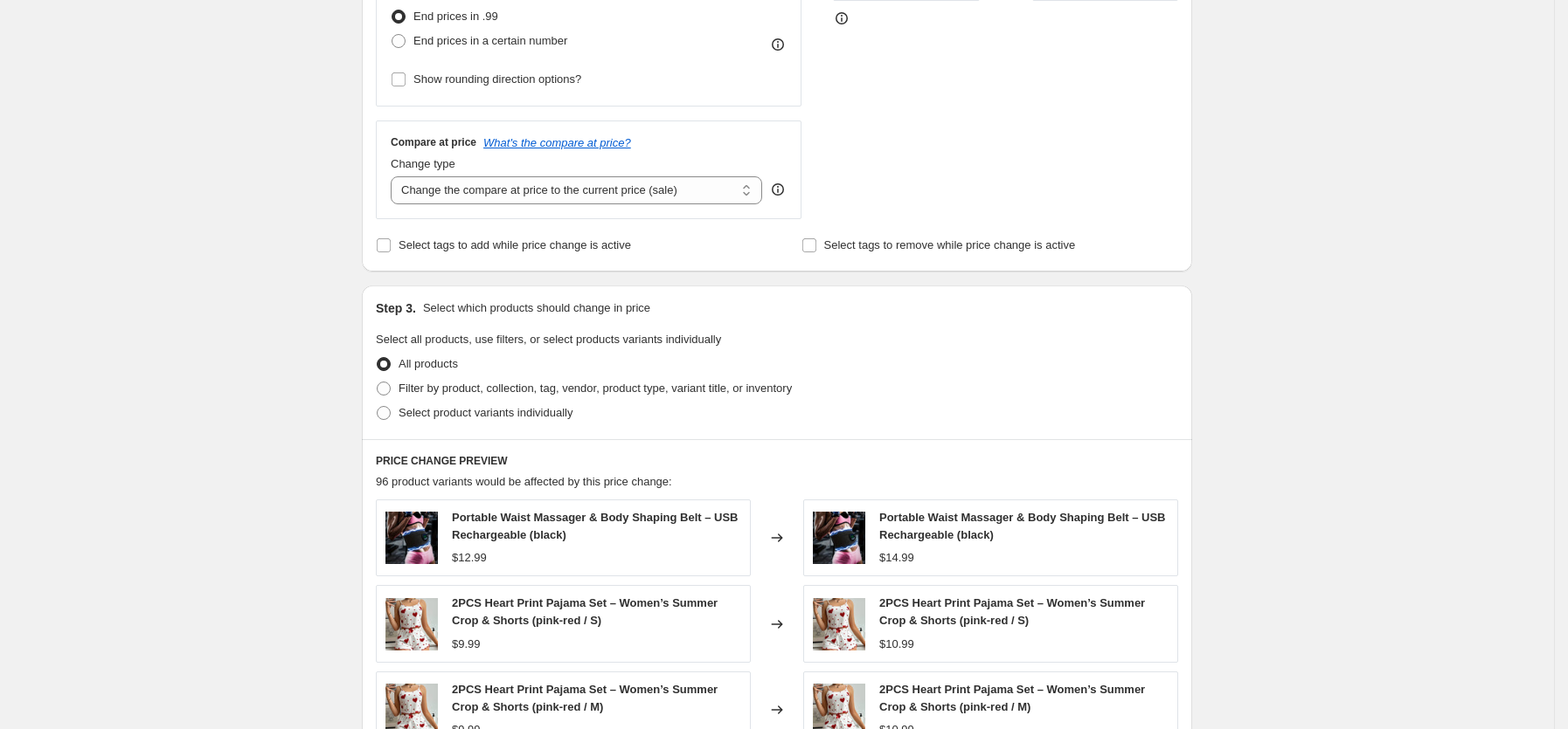
scroll to position [529, 0]
click at [503, 188] on select "Change the compare at price to the current price (sale) Change the compare at p…" at bounding box center [576, 191] width 371 height 28
select select "bp"
click at [397, 178] on select "Change the compare at price to the current price (sale) Change the compare at p…" at bounding box center [576, 191] width 371 height 28
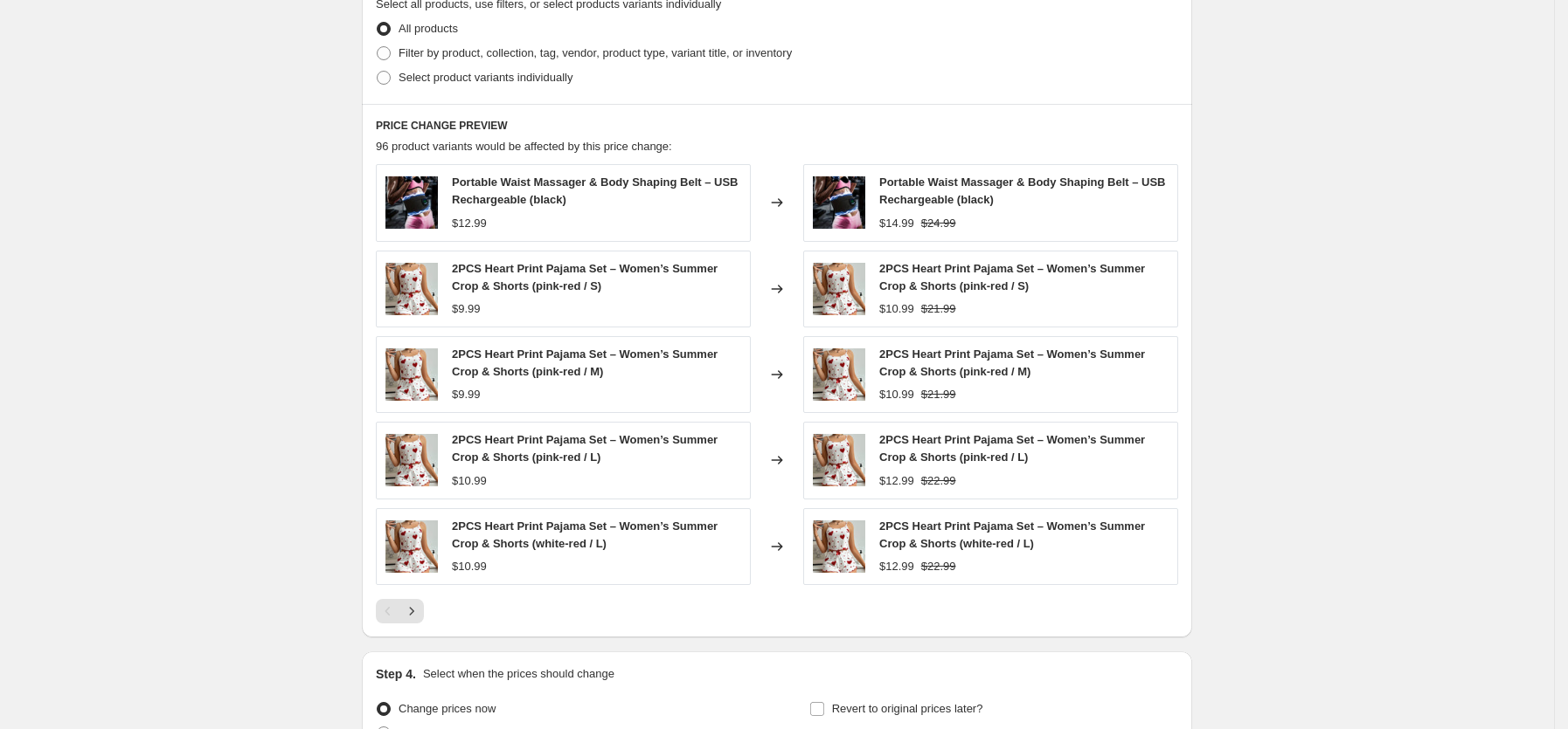
scroll to position [1289, 0]
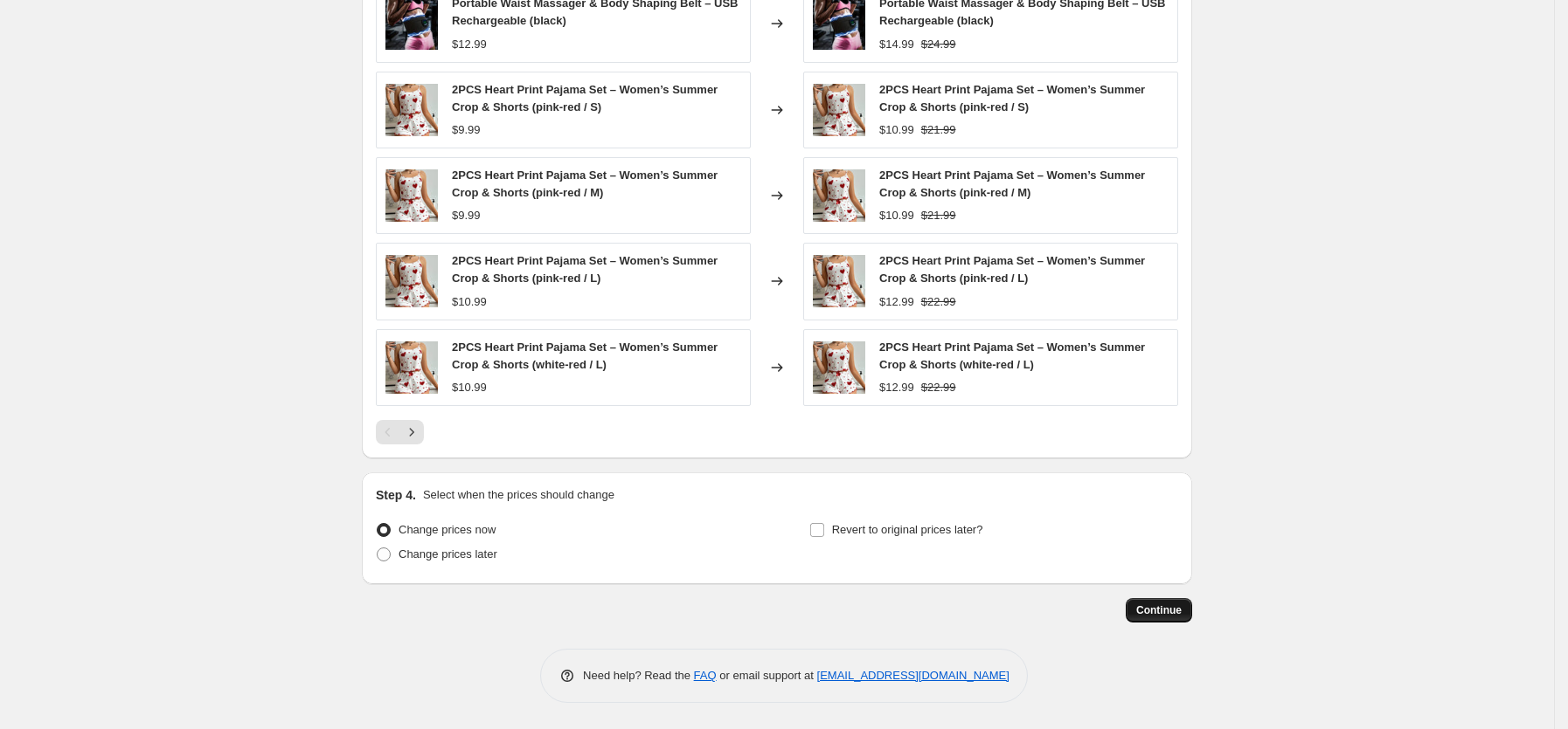
click at [1178, 613] on span "Continue" at bounding box center [1159, 610] width 46 height 14
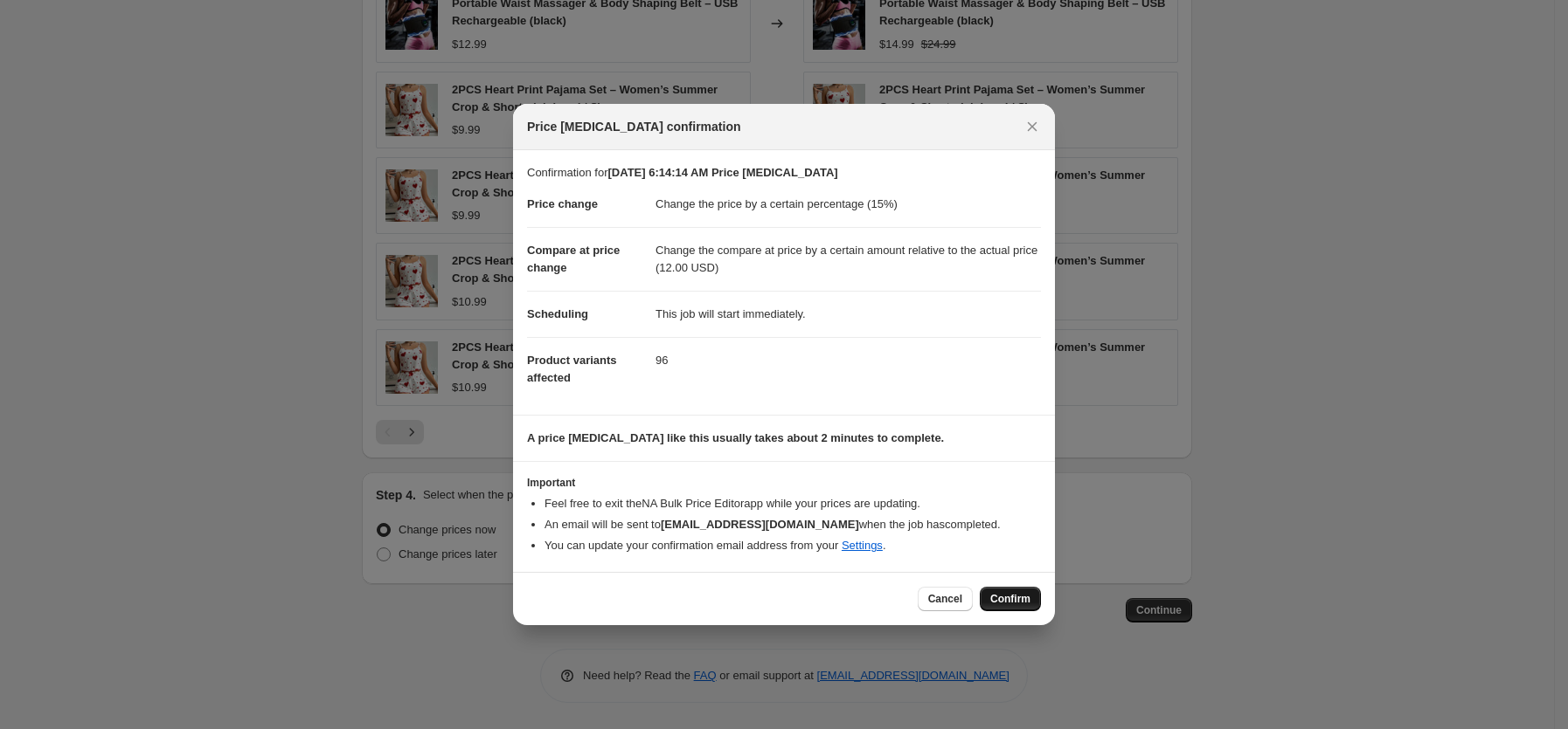
click at [1010, 608] on button "Confirm" at bounding box center [1010, 599] width 61 height 25
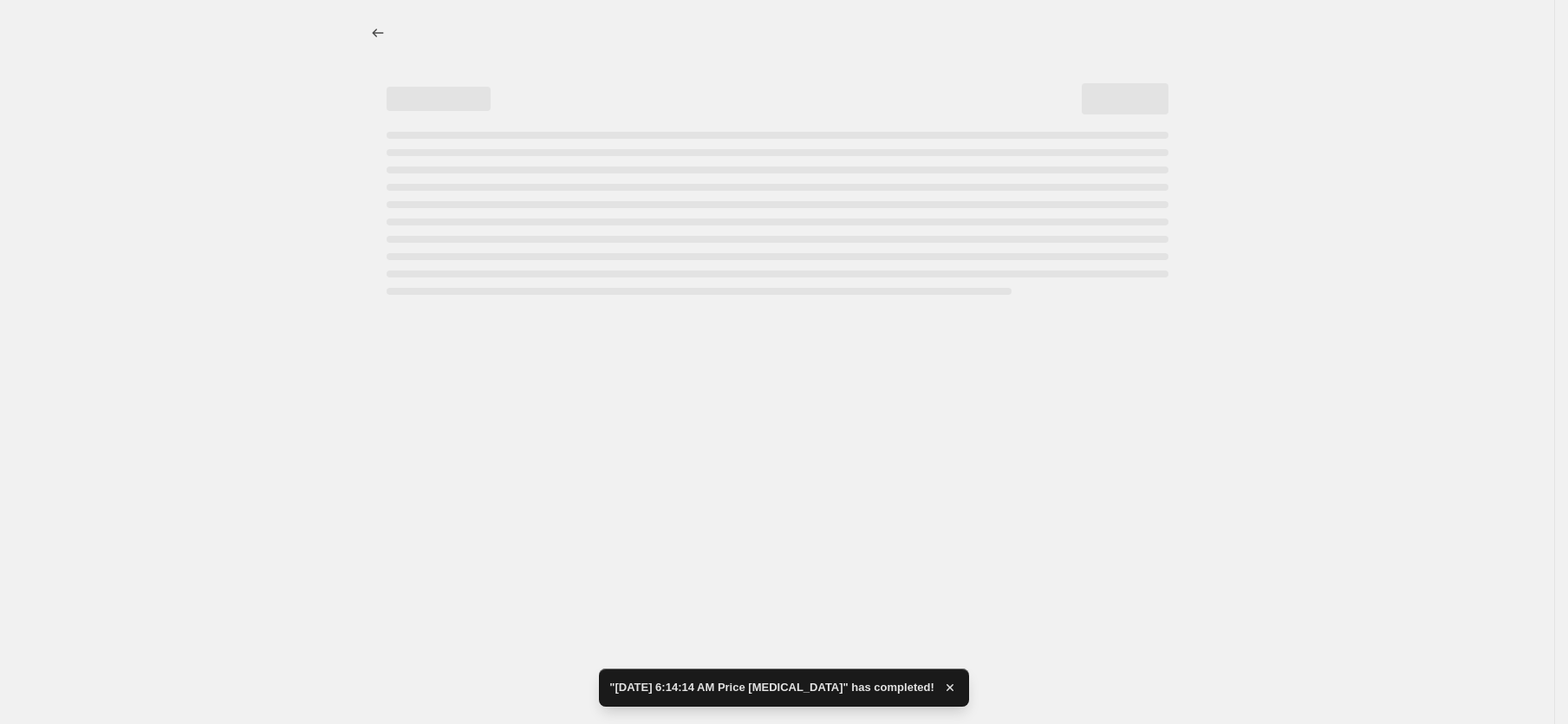
select select "percentage"
select select "bp"
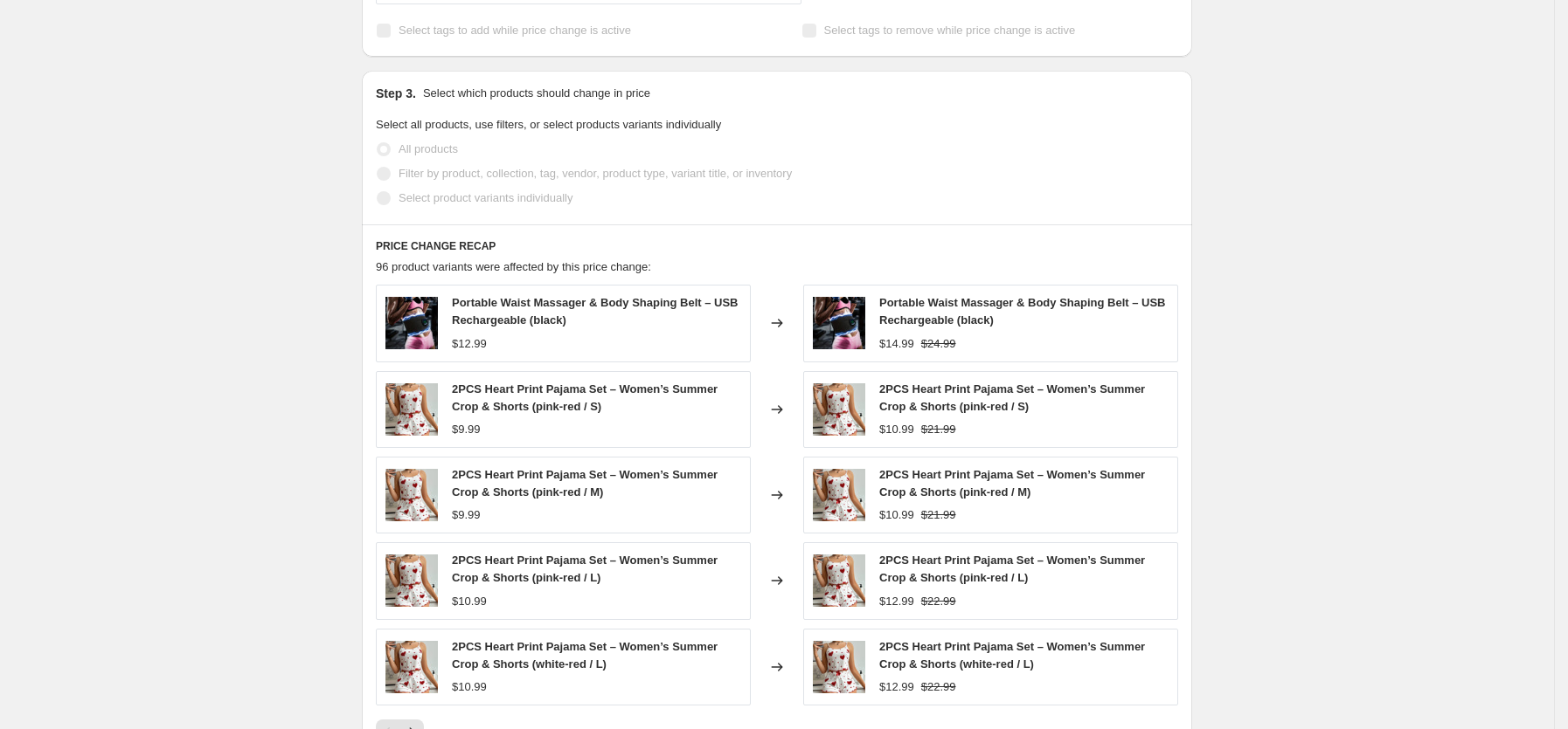
scroll to position [1153, 0]
